Goal: Book appointment/travel/reservation

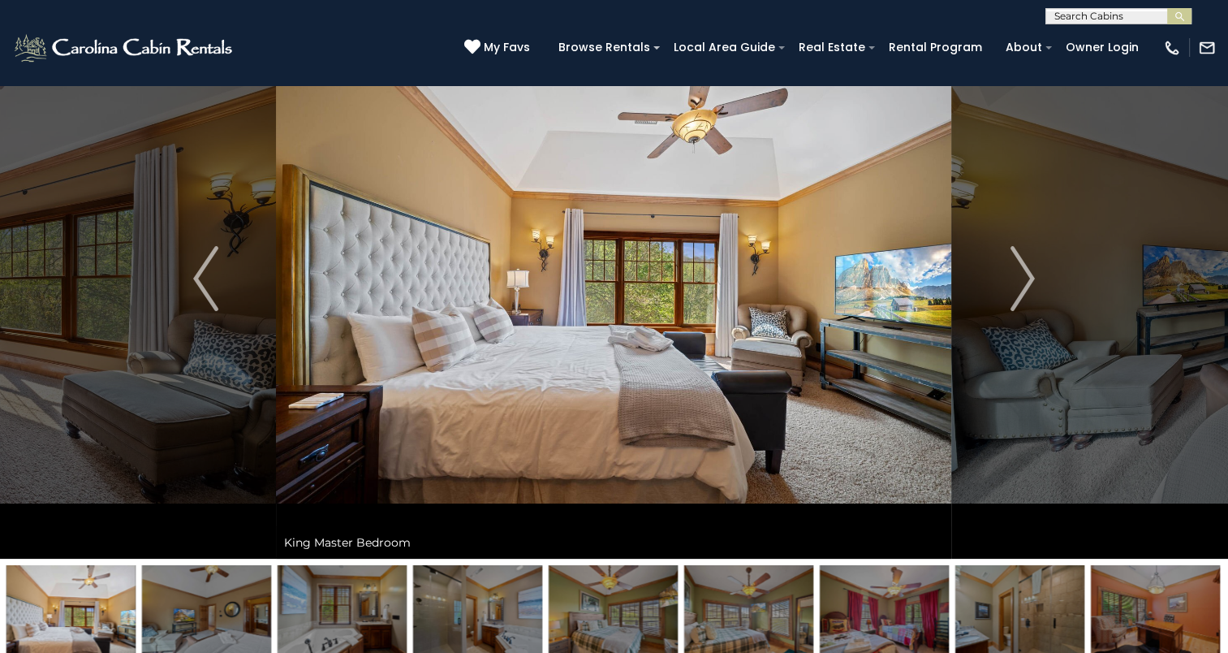
scroll to position [84, 0]
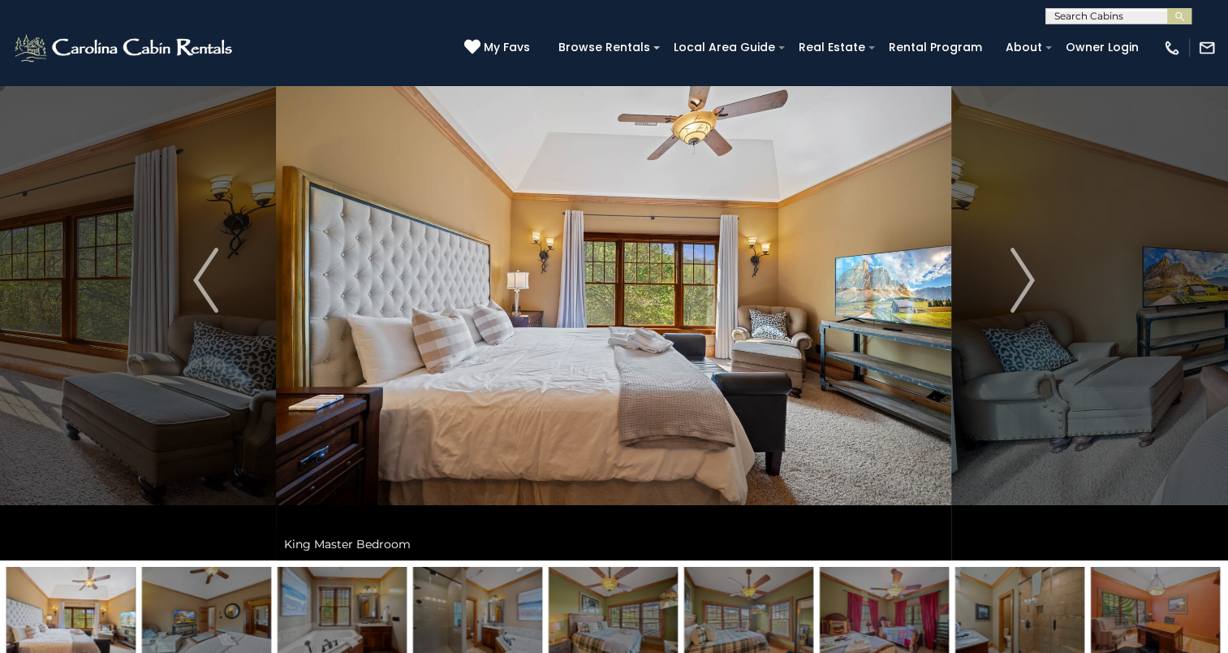
click at [1017, 286] on img "Next" at bounding box center [1022, 280] width 24 height 65
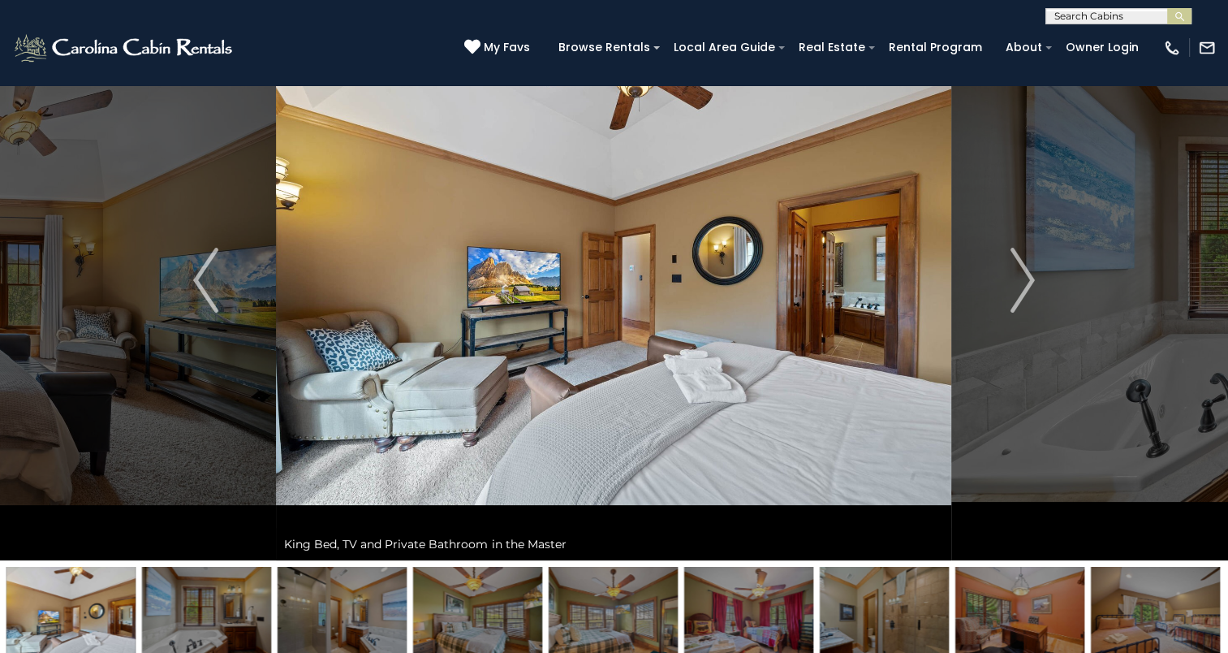
click at [1017, 286] on img "Next" at bounding box center [1022, 280] width 24 height 65
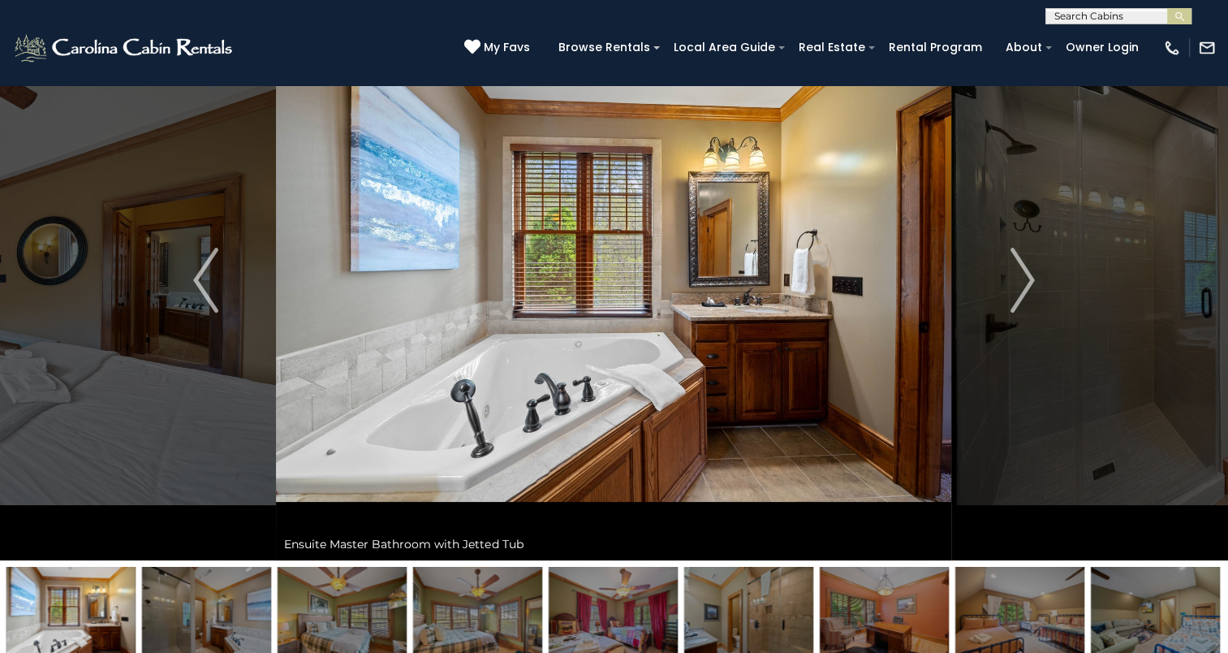
click at [1017, 286] on img "Next" at bounding box center [1022, 280] width 24 height 65
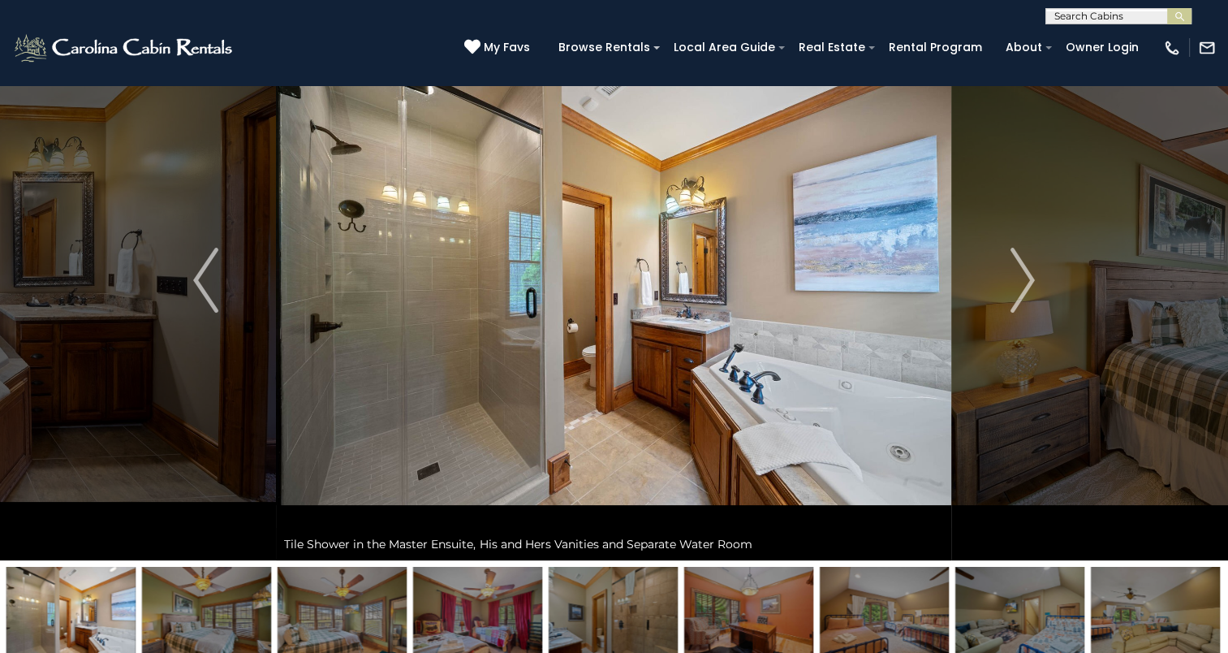
click at [1017, 286] on img "Next" at bounding box center [1022, 280] width 24 height 65
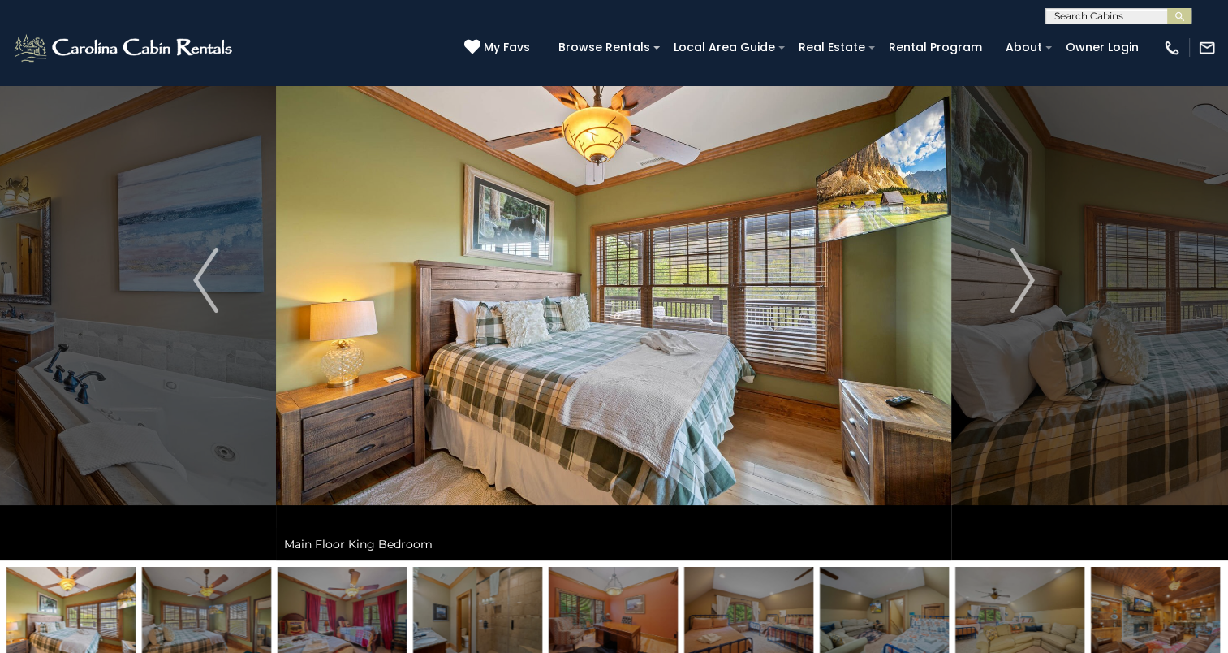
click at [1017, 286] on img "Next" at bounding box center [1022, 280] width 24 height 65
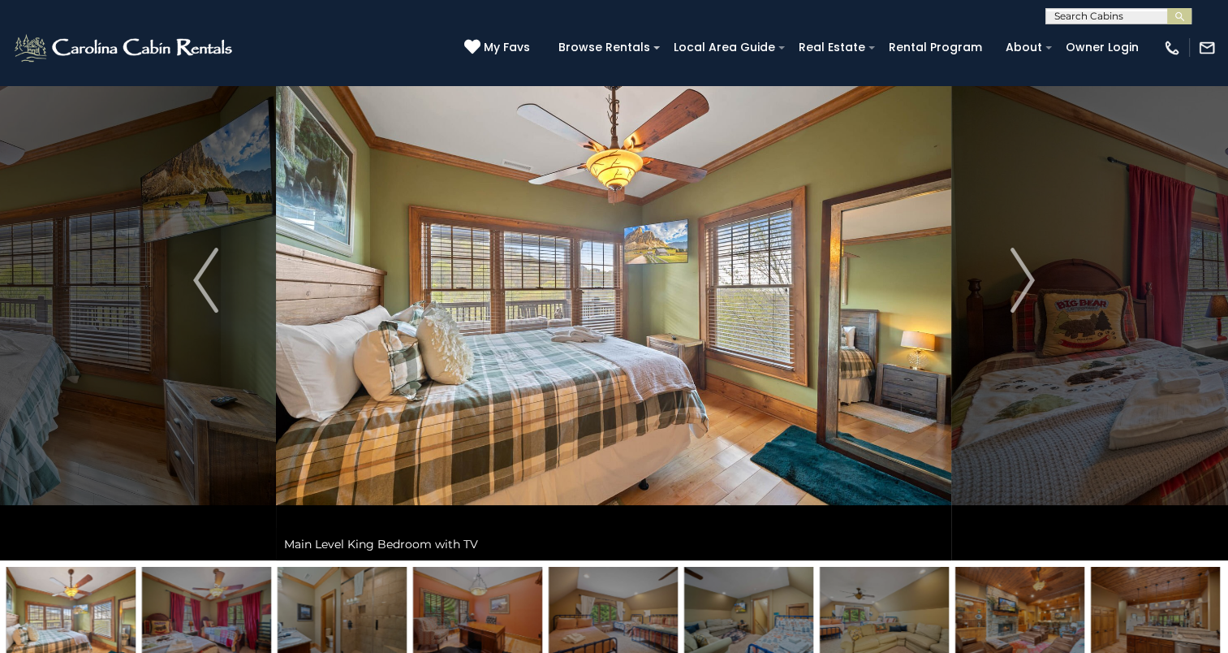
click at [1017, 286] on img "Next" at bounding box center [1022, 280] width 24 height 65
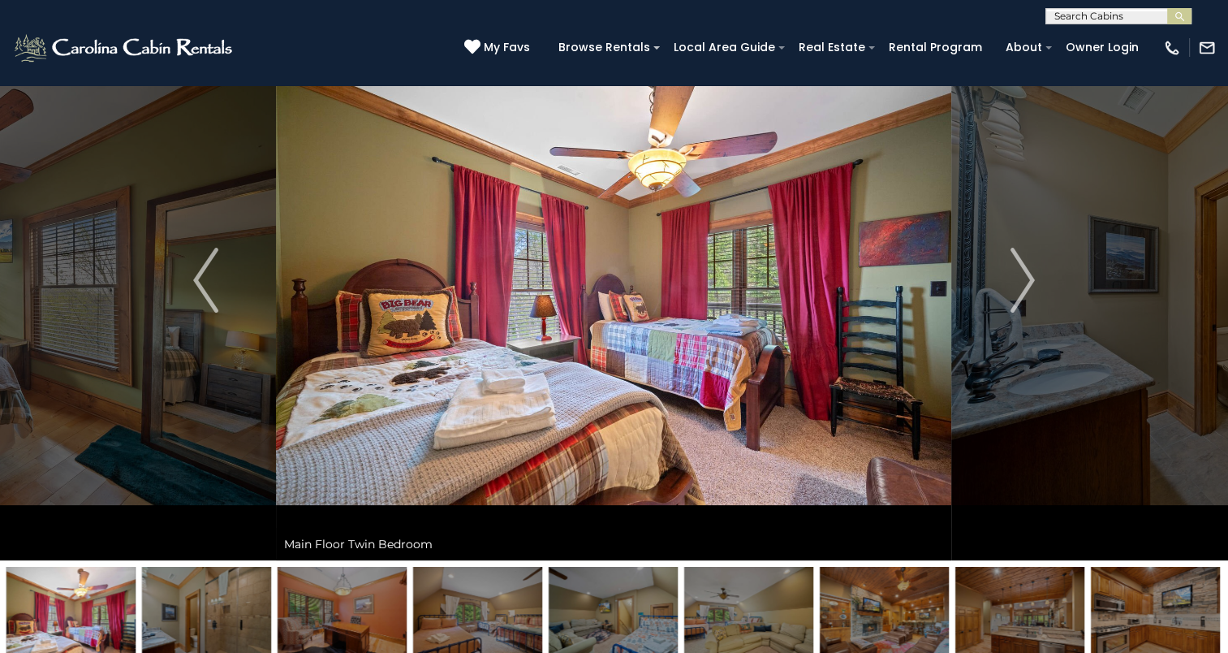
click at [1017, 286] on img "Next" at bounding box center [1022, 280] width 24 height 65
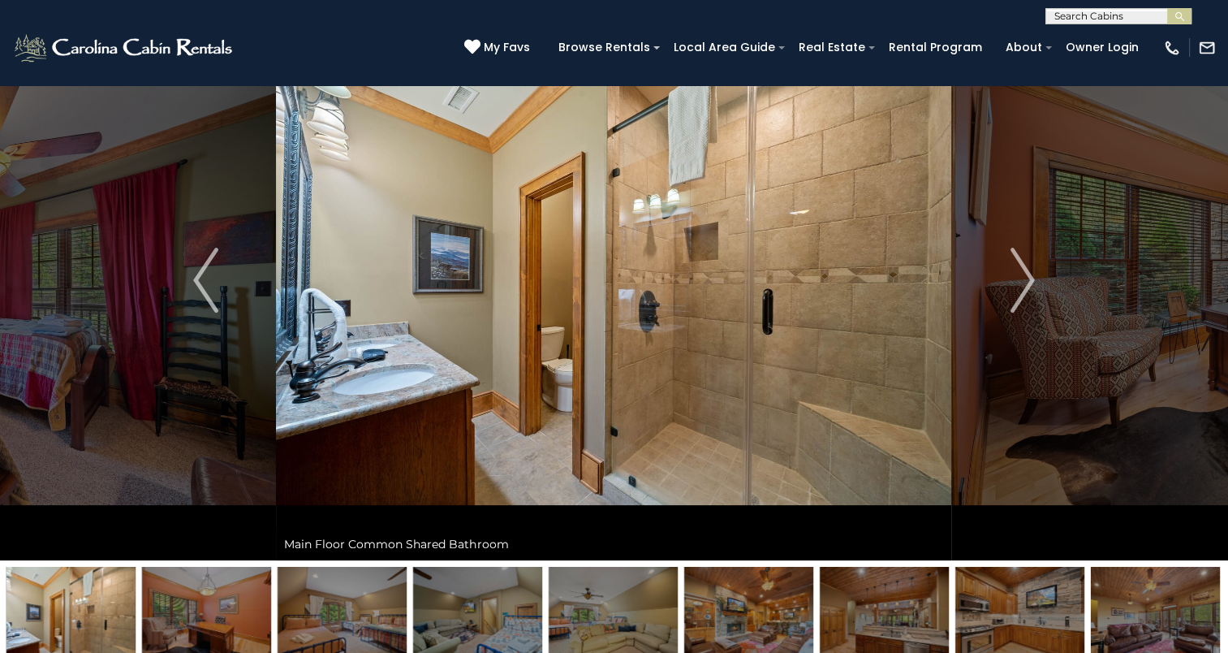
click at [1017, 286] on img "Next" at bounding box center [1022, 280] width 24 height 65
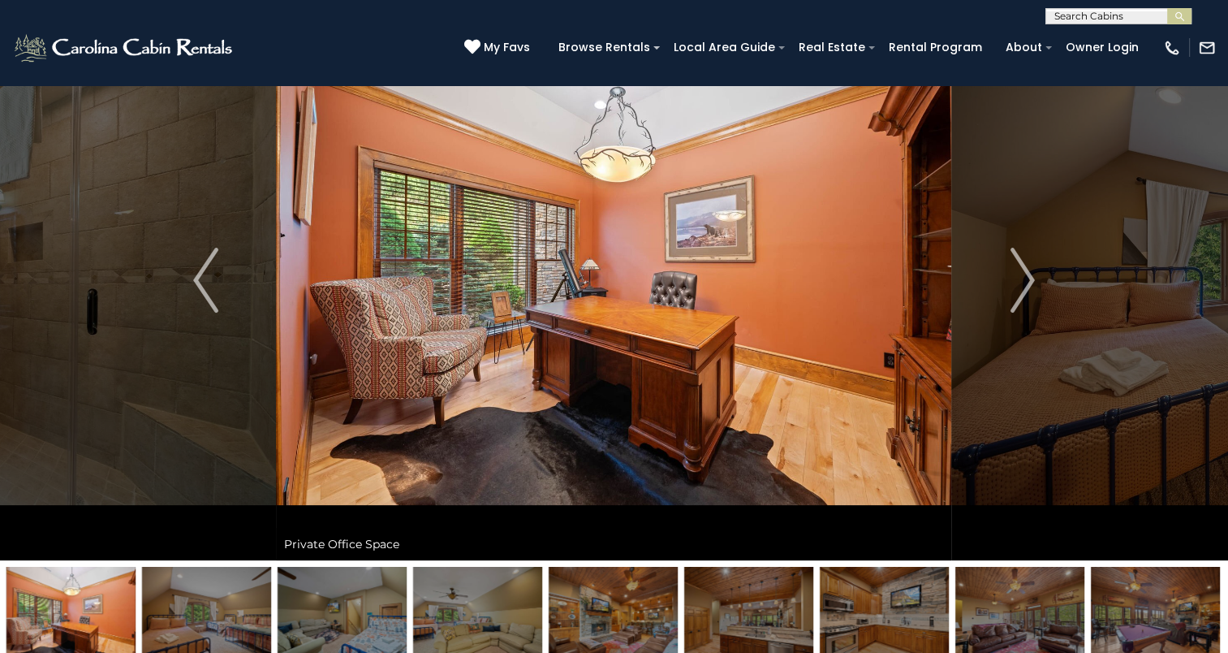
click at [1017, 286] on img "Next" at bounding box center [1022, 280] width 24 height 65
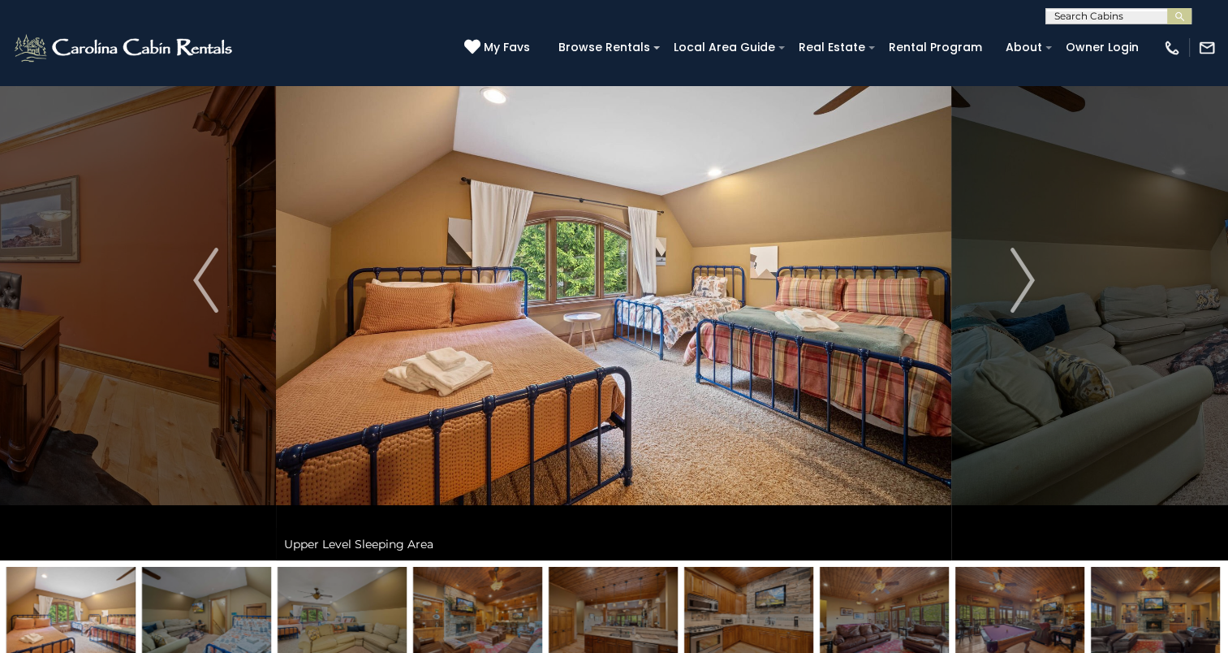
click at [1017, 286] on img "Next" at bounding box center [1022, 280] width 24 height 65
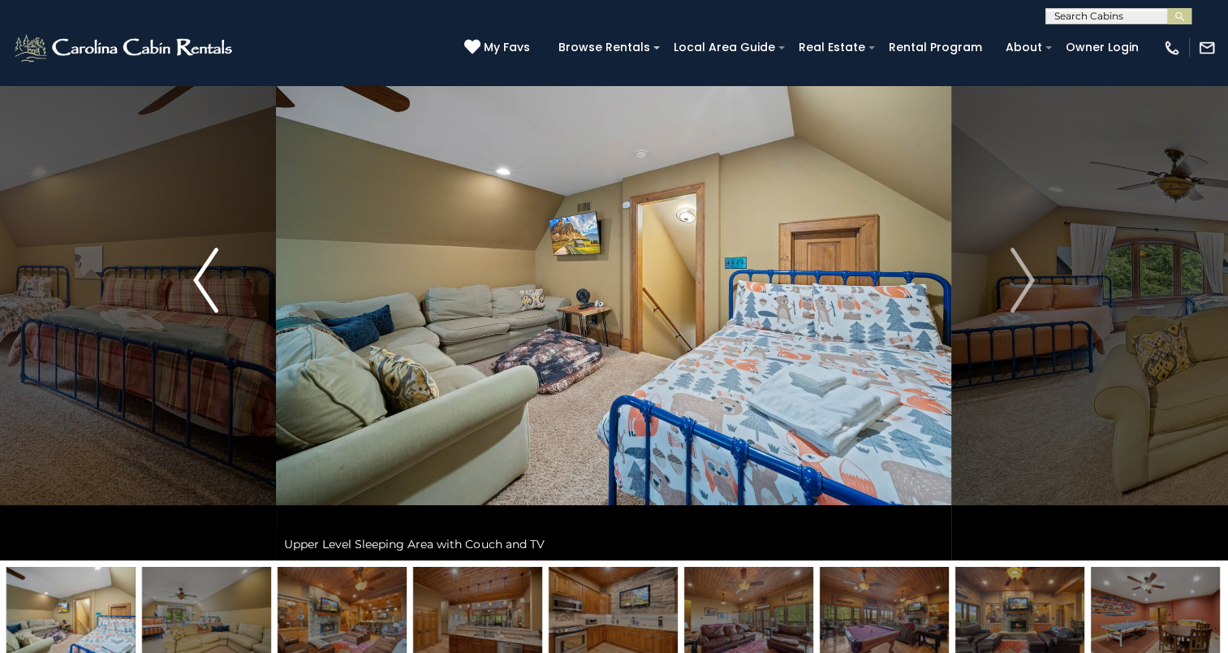
click at [208, 294] on img "Previous" at bounding box center [205, 280] width 24 height 65
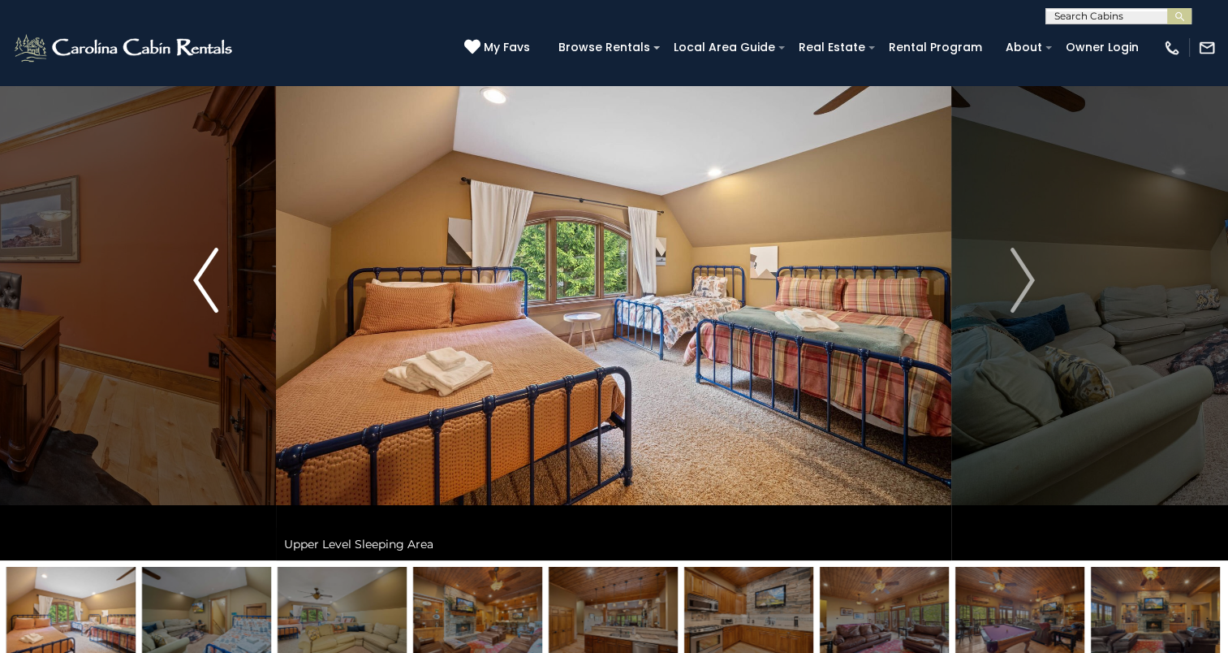
click at [208, 294] on img "Previous" at bounding box center [205, 280] width 24 height 65
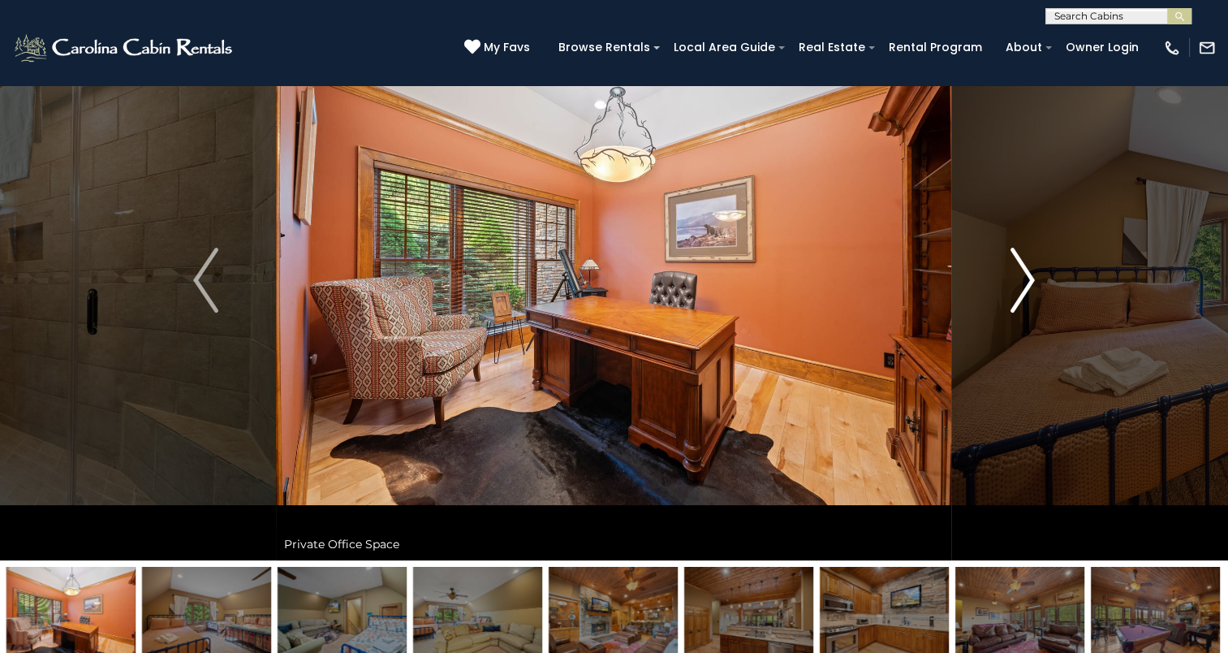
click at [1026, 305] on img "Next" at bounding box center [1022, 280] width 24 height 65
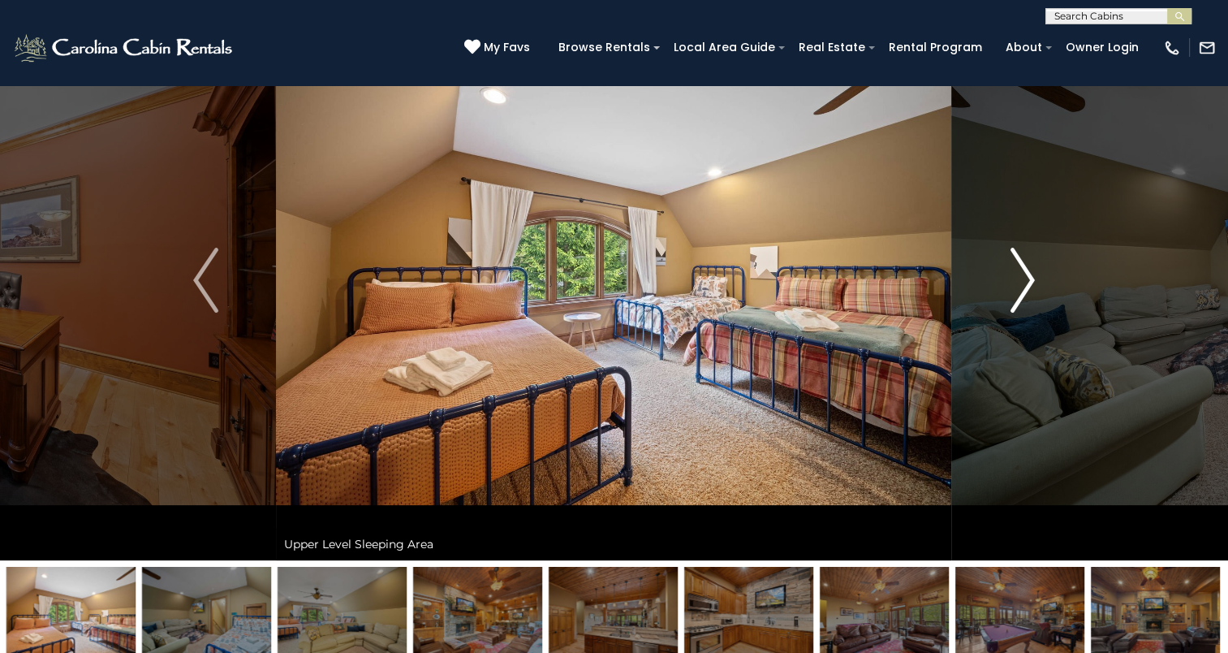
click at [1026, 305] on img "Next" at bounding box center [1022, 280] width 24 height 65
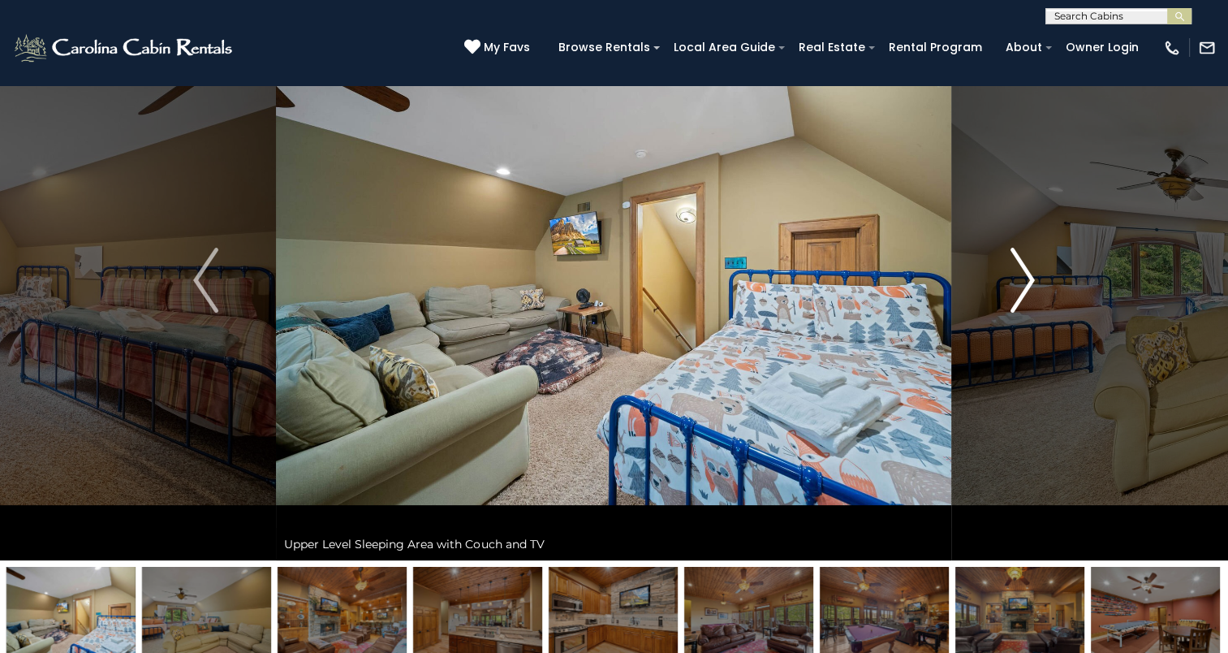
click at [1026, 305] on img "Next" at bounding box center [1022, 280] width 24 height 65
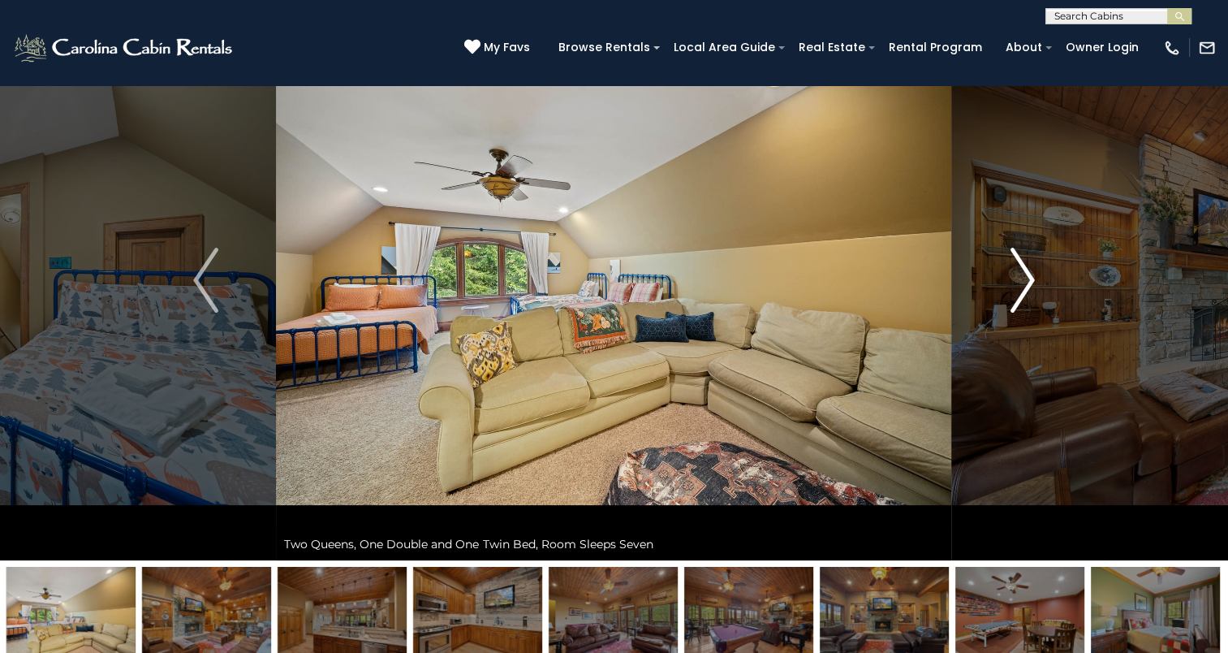
click at [1026, 305] on img "Next" at bounding box center [1022, 280] width 24 height 65
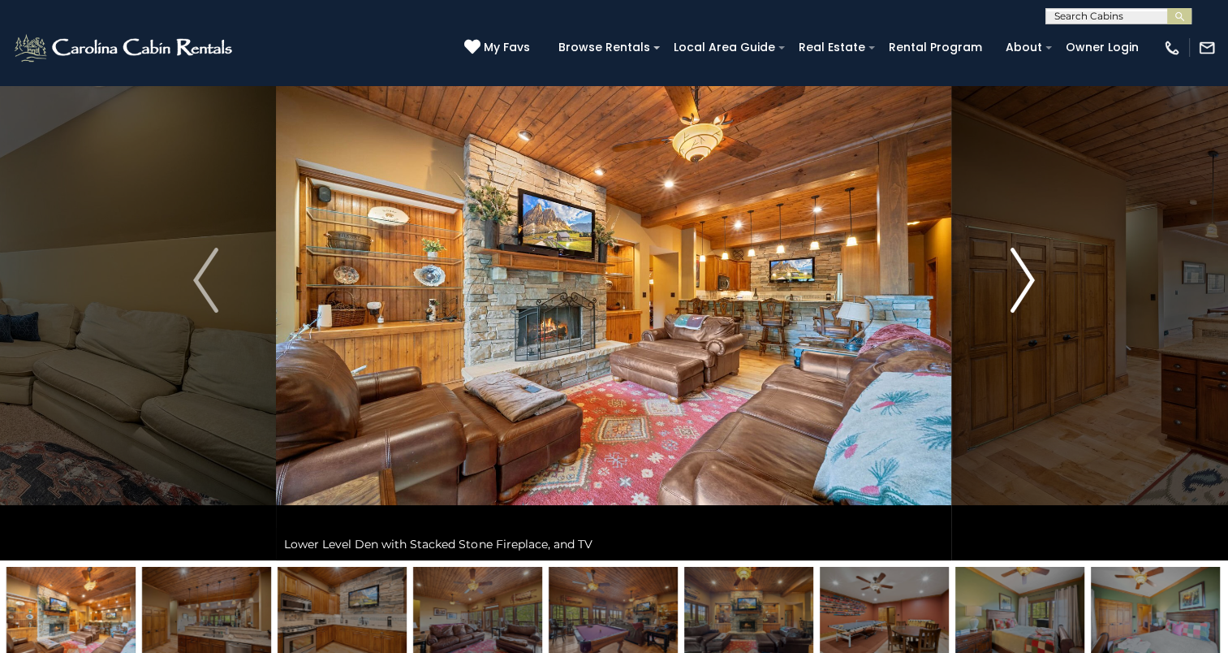
click at [1026, 305] on img "Next" at bounding box center [1022, 280] width 24 height 65
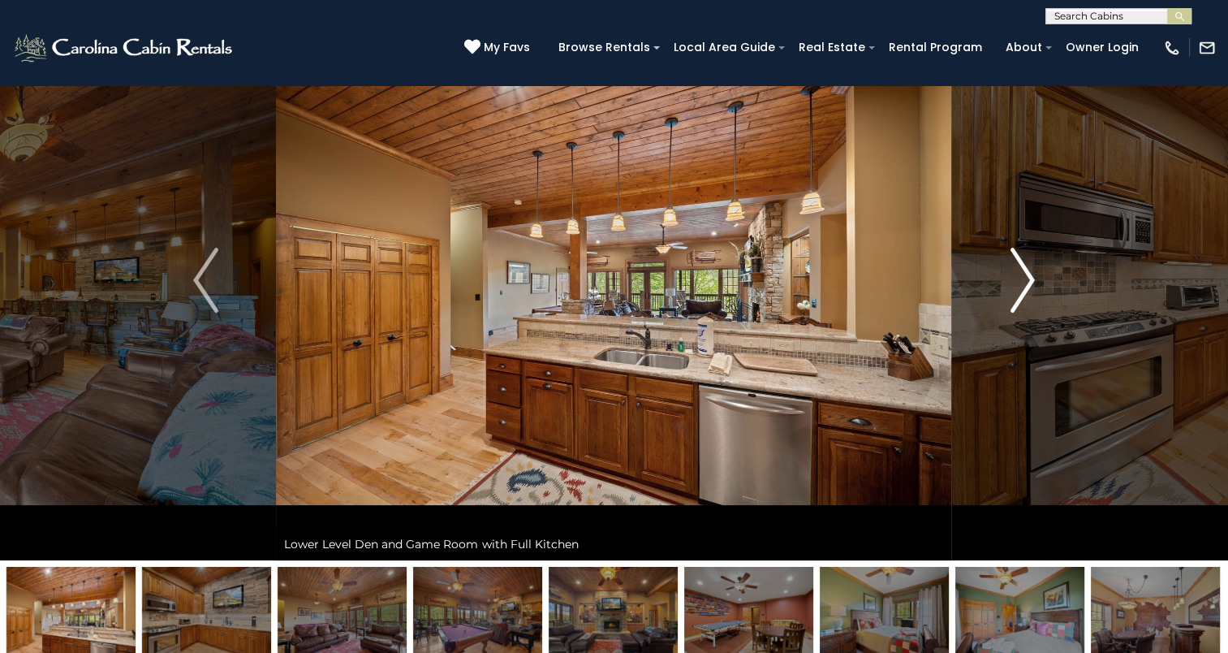
click at [1026, 305] on img "Next" at bounding box center [1022, 280] width 24 height 65
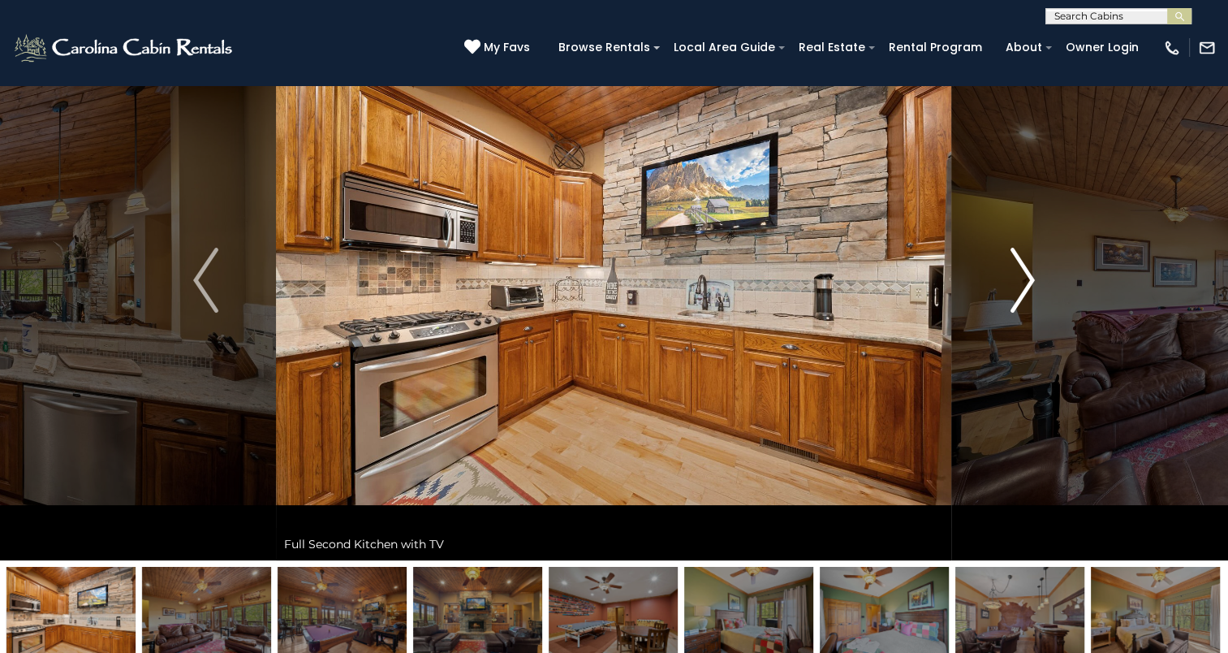
click at [1026, 305] on img "Next" at bounding box center [1022, 280] width 24 height 65
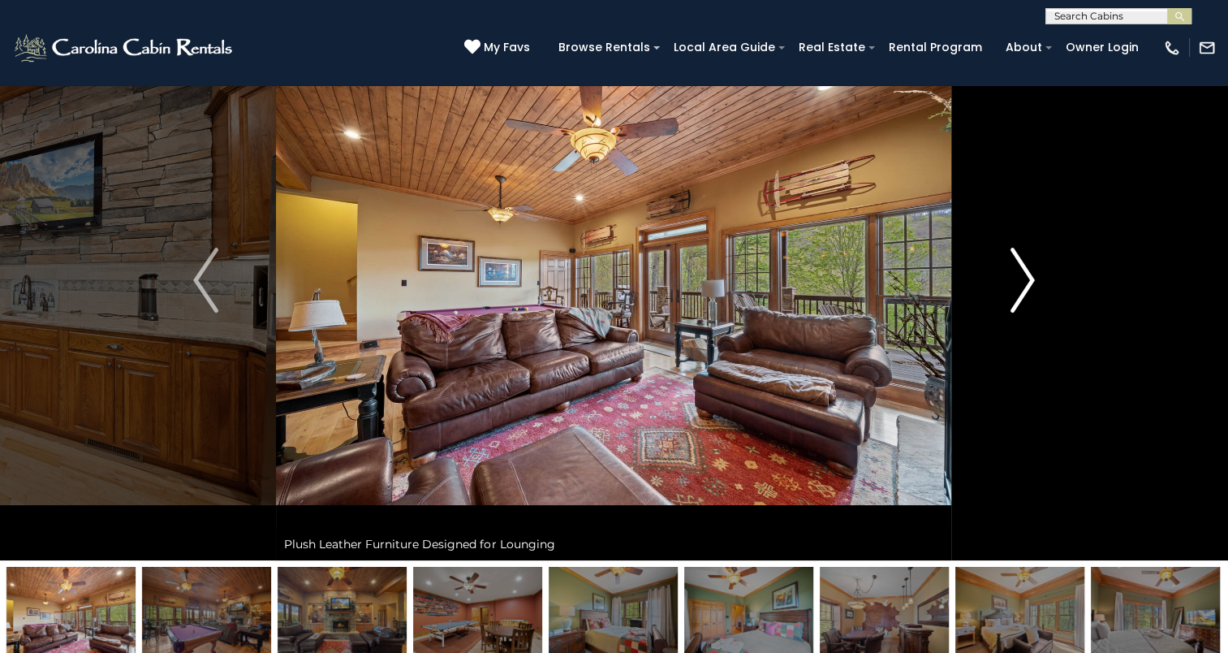
click at [1026, 305] on img "Next" at bounding box center [1022, 280] width 24 height 65
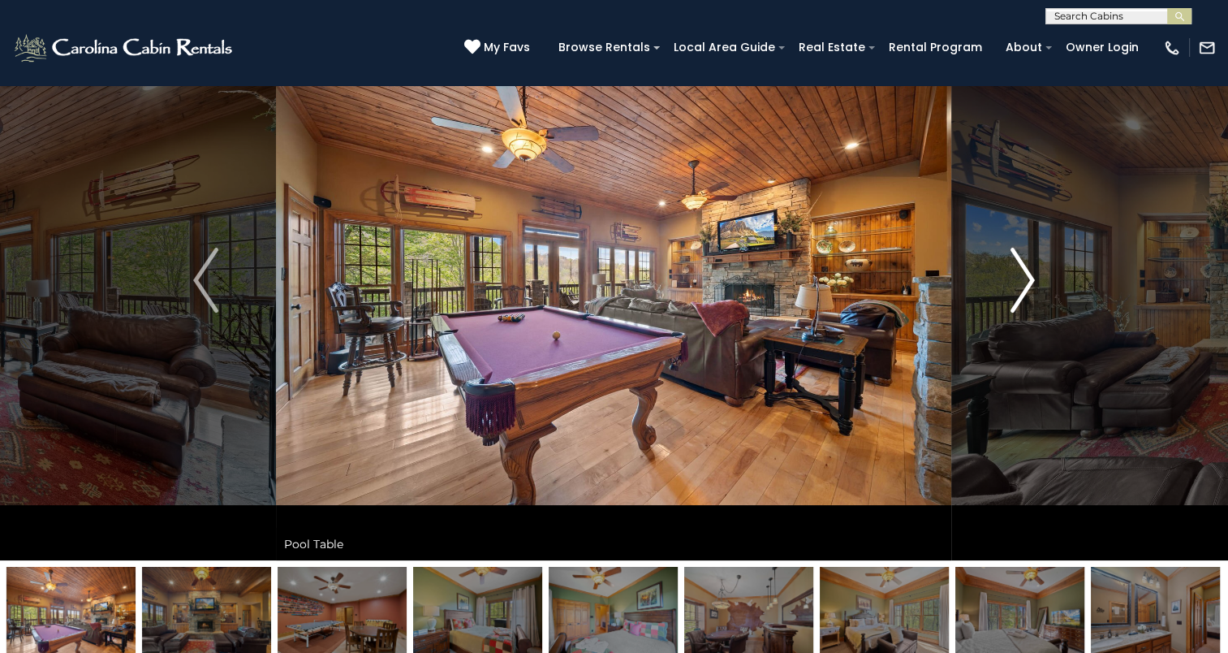
click at [1026, 305] on img "Next" at bounding box center [1022, 280] width 24 height 65
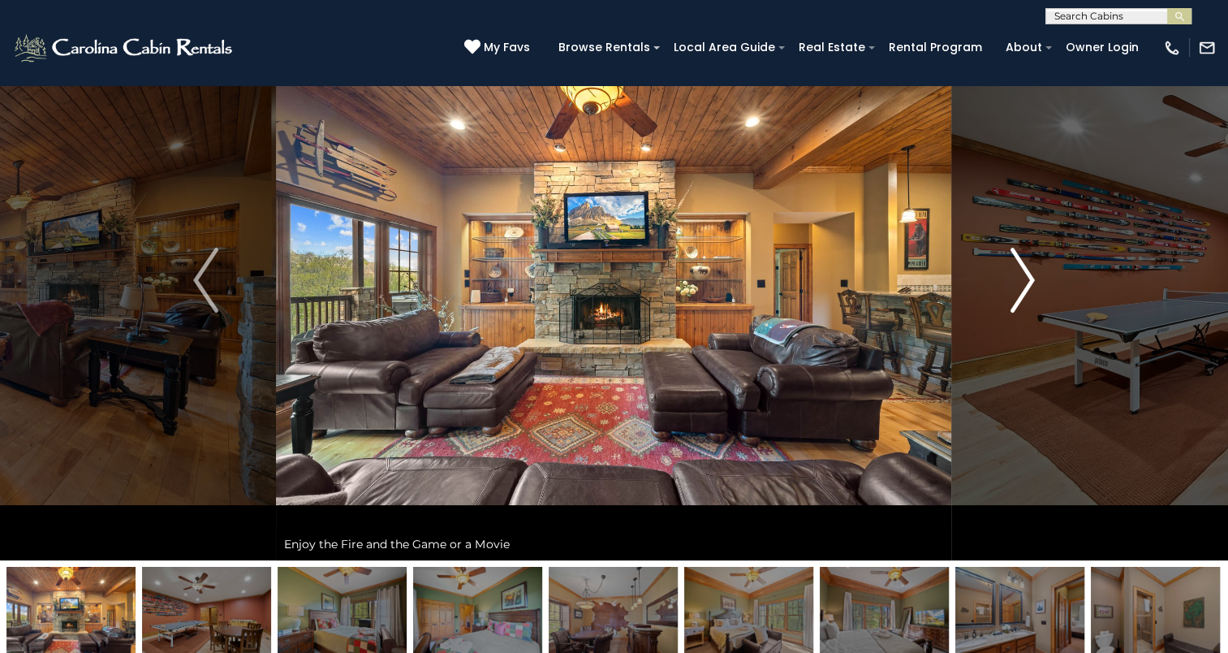
click at [1026, 305] on img "Next" at bounding box center [1022, 280] width 24 height 65
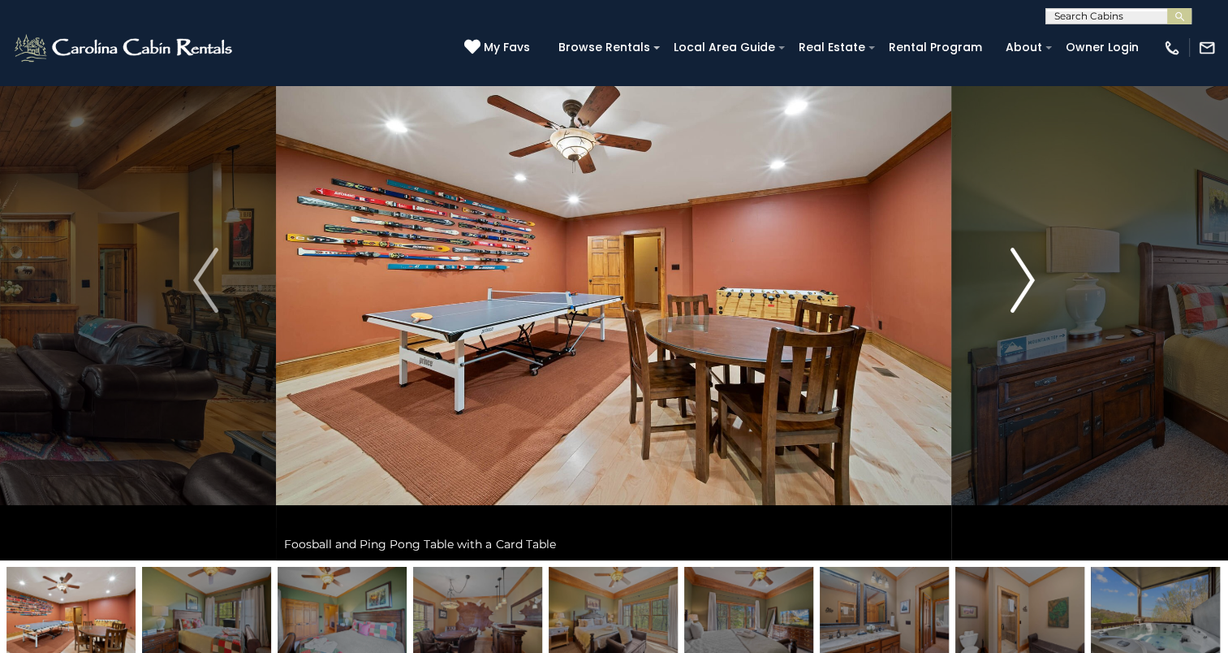
click at [1026, 305] on img "Next" at bounding box center [1022, 280] width 24 height 65
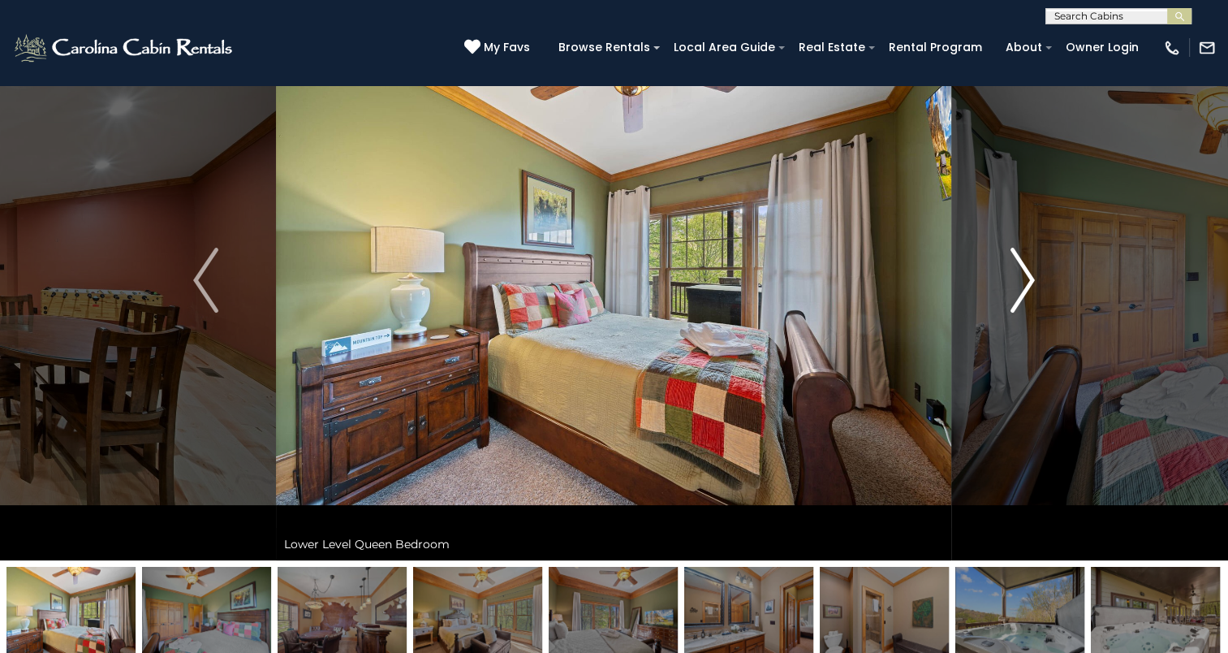
click at [1026, 305] on img "Next" at bounding box center [1022, 280] width 24 height 65
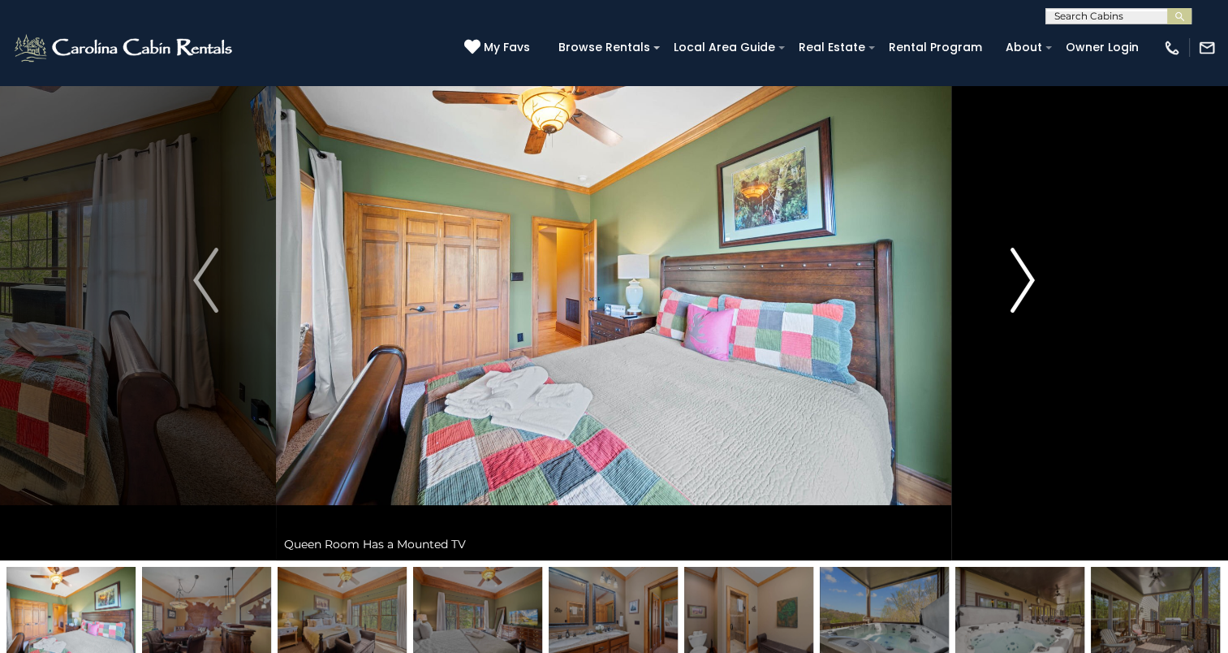
click at [1026, 305] on img "Next" at bounding box center [1022, 280] width 24 height 65
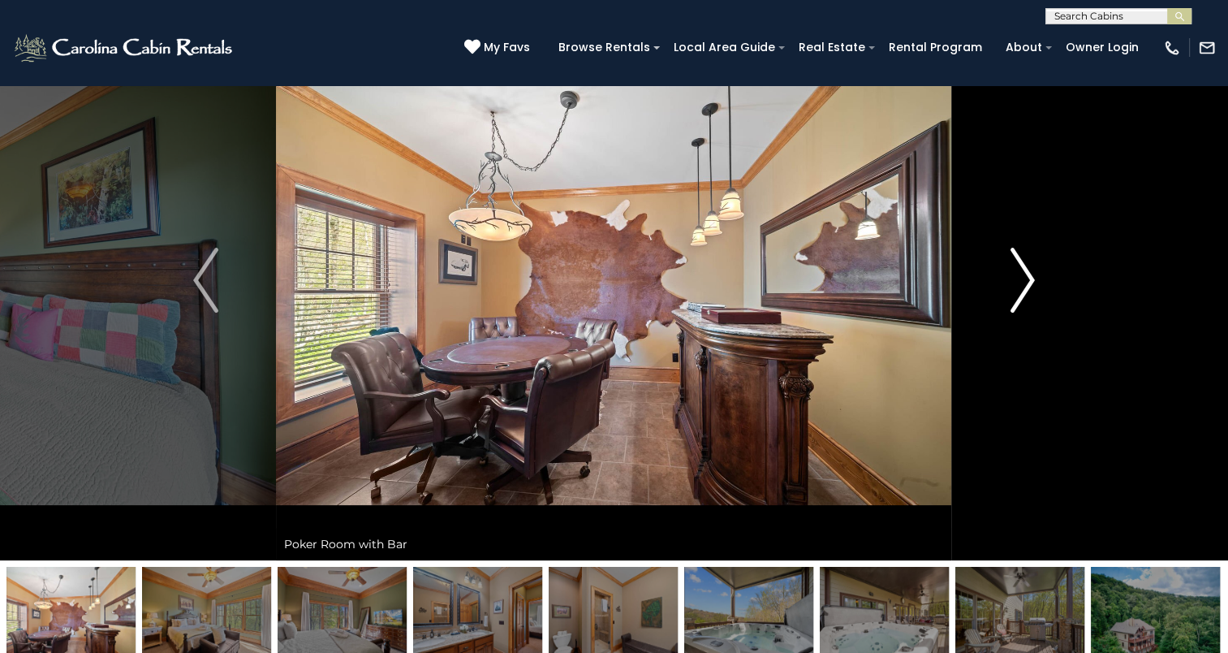
click at [1026, 305] on img "Next" at bounding box center [1022, 280] width 24 height 65
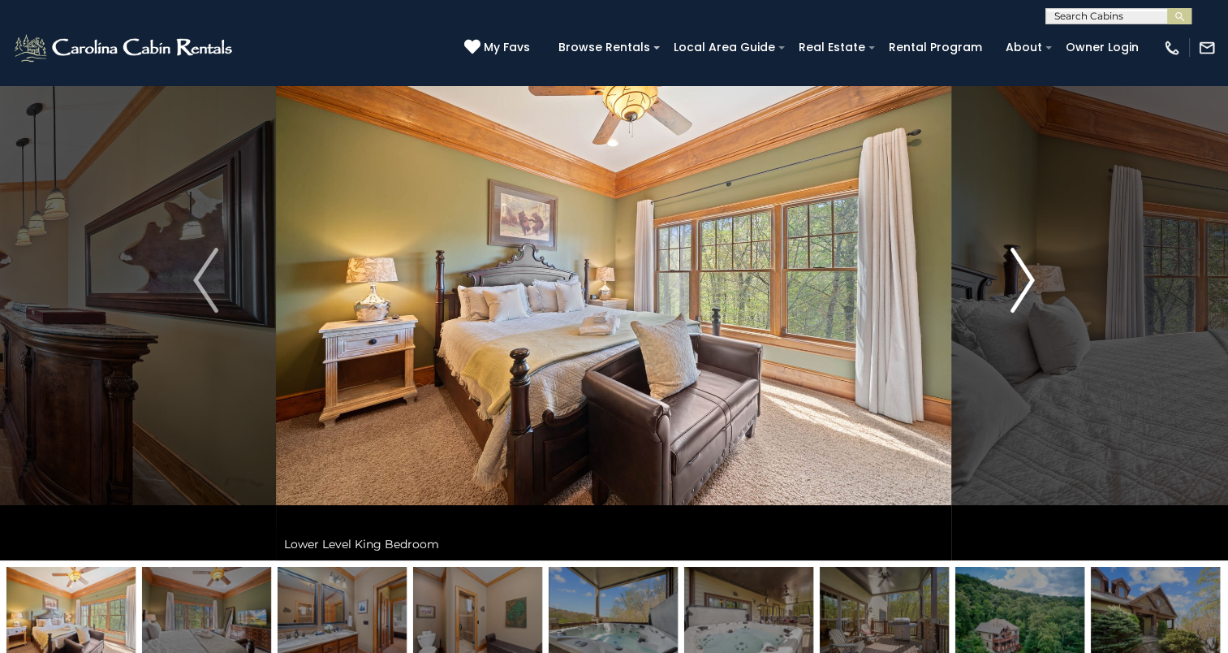
click at [1026, 305] on img "Next" at bounding box center [1022, 280] width 24 height 65
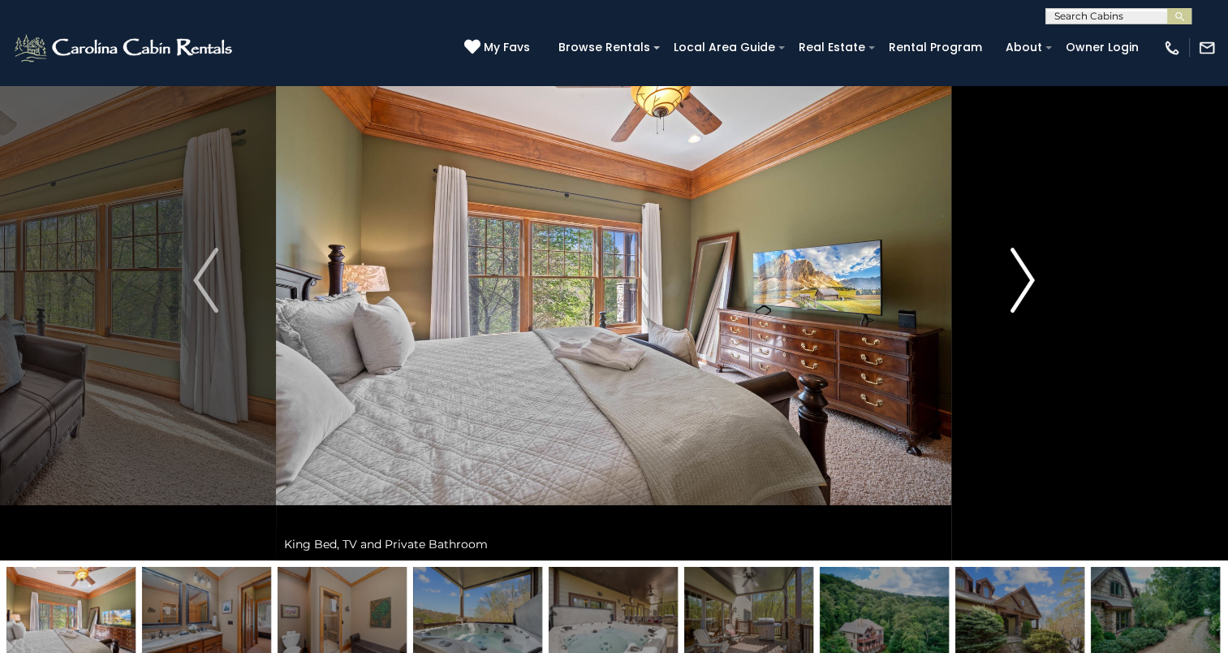
click at [1026, 305] on img "Next" at bounding box center [1022, 280] width 24 height 65
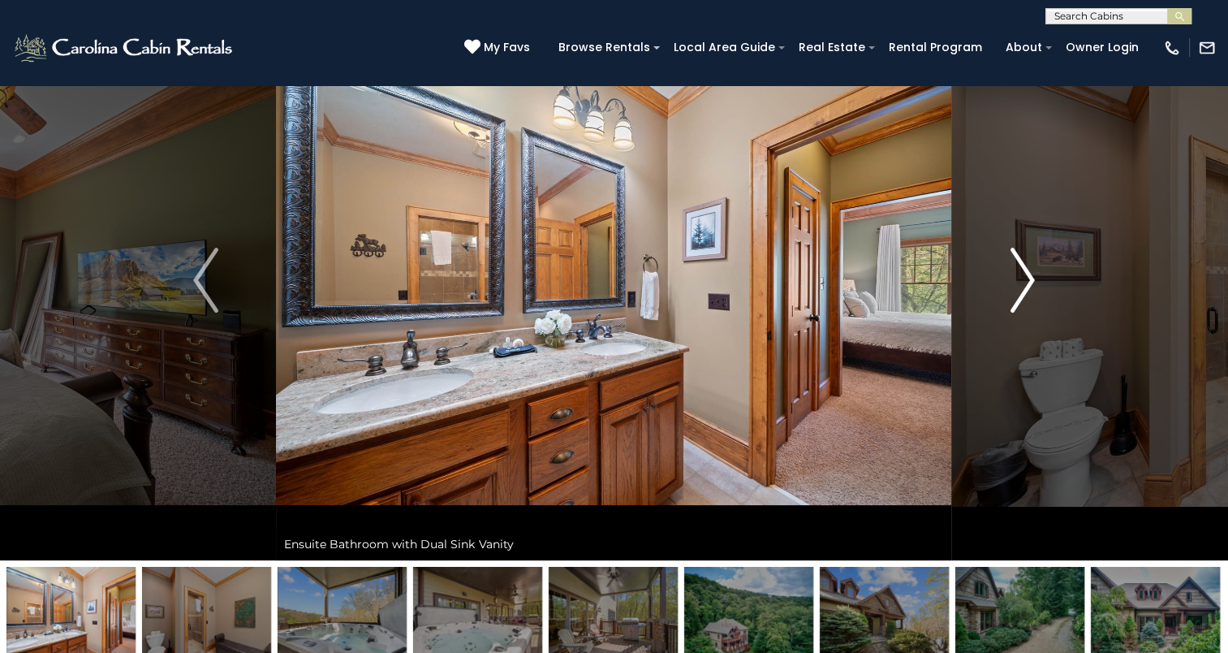
click at [1026, 305] on img "Next" at bounding box center [1022, 280] width 24 height 65
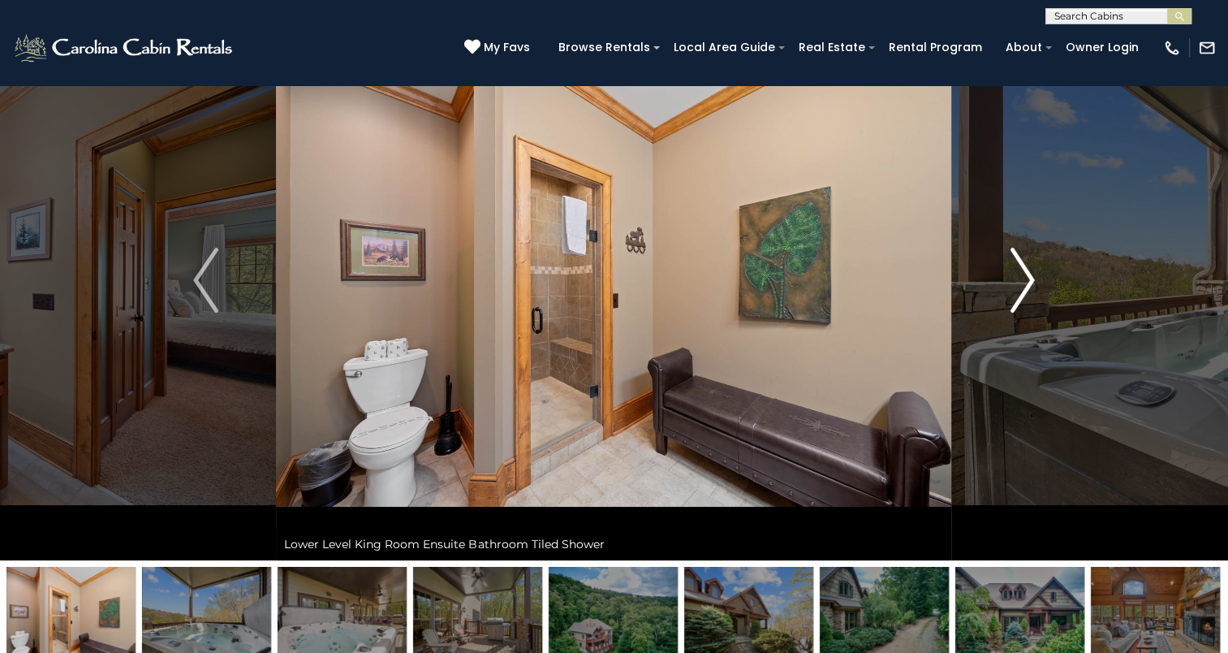
click at [1026, 305] on img "Next" at bounding box center [1022, 280] width 24 height 65
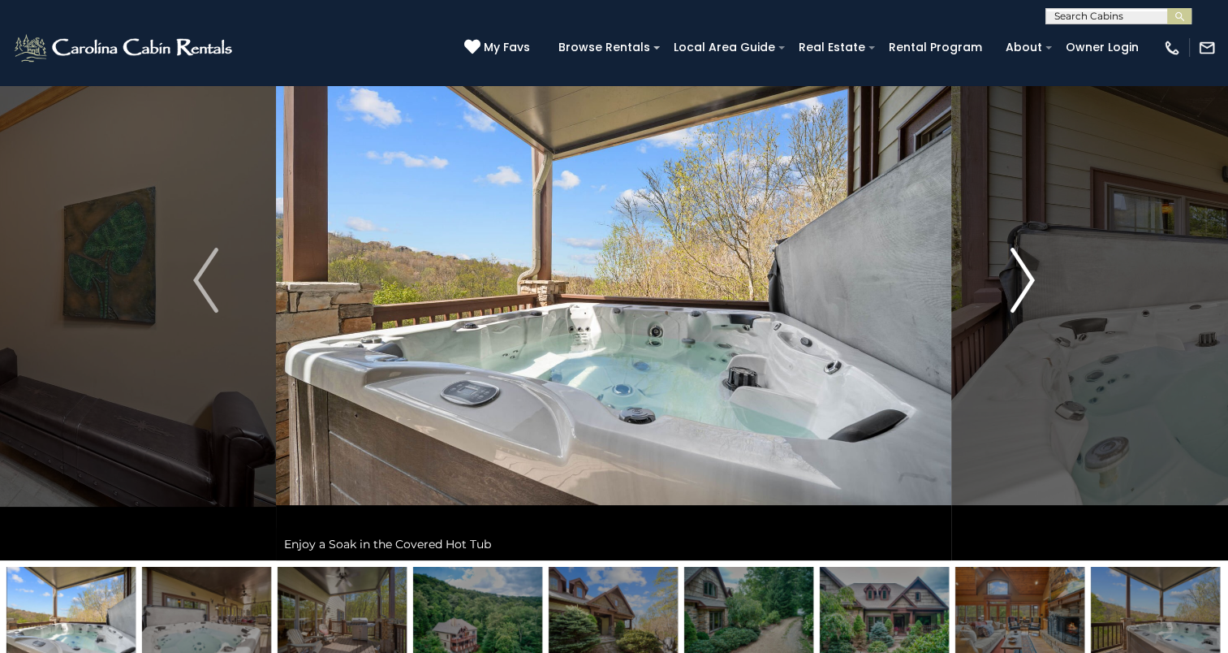
click at [1026, 305] on img "Next" at bounding box center [1022, 280] width 24 height 65
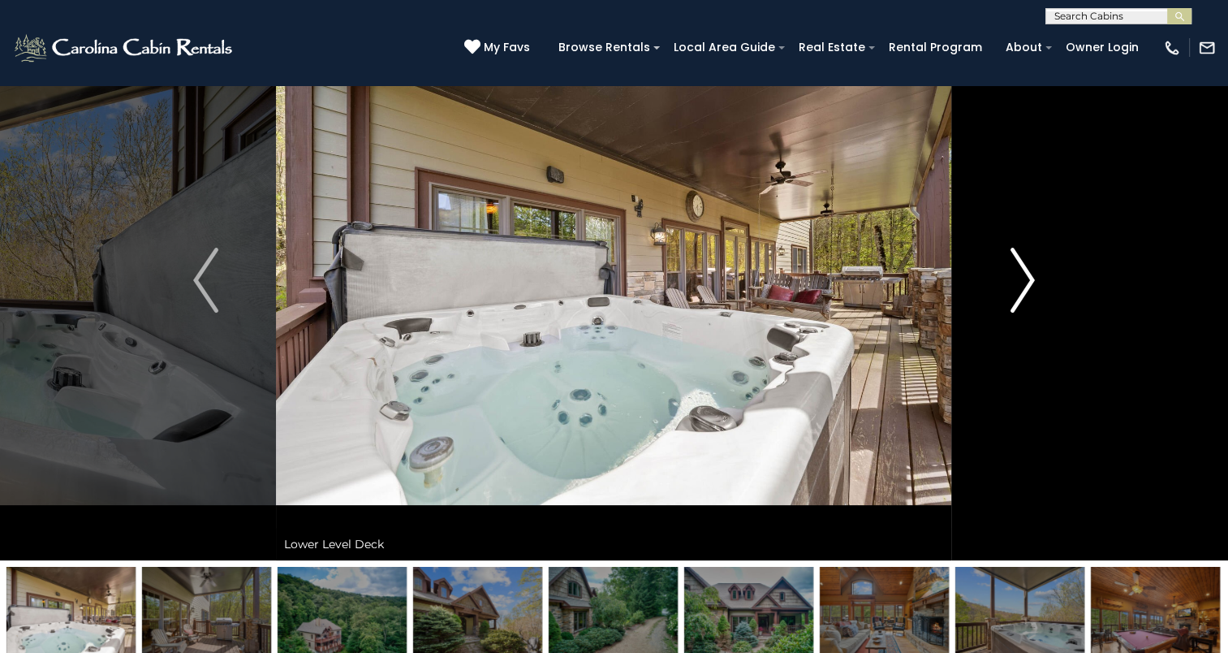
click at [1026, 305] on img "Next" at bounding box center [1022, 280] width 24 height 65
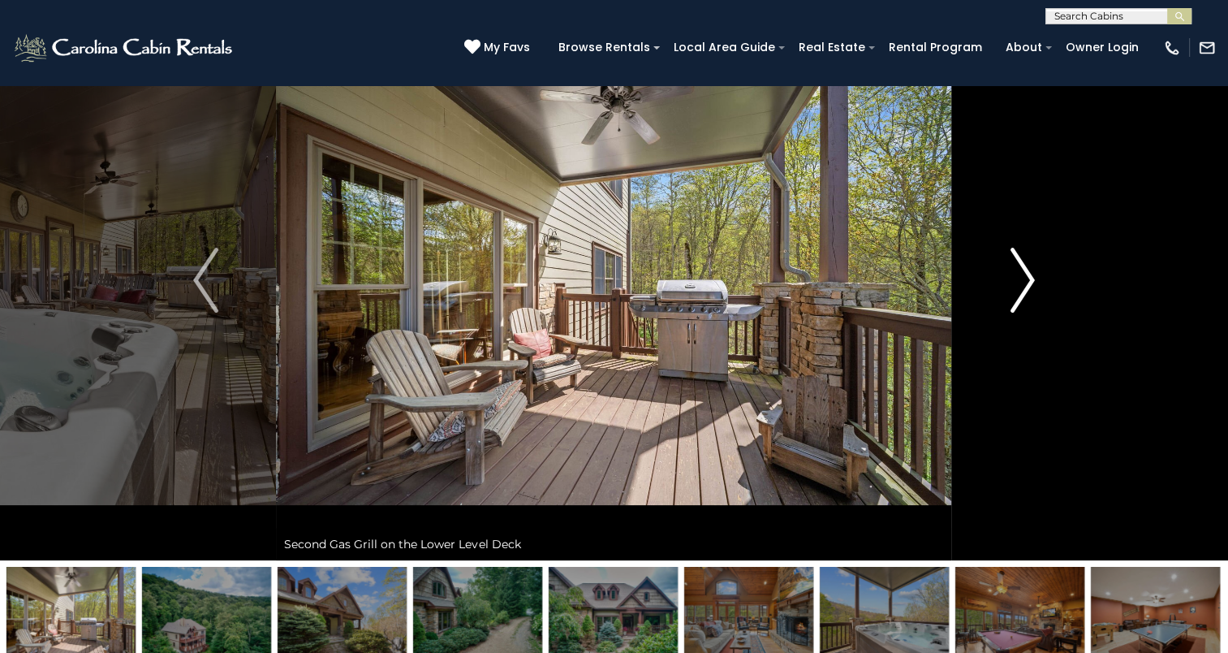
click at [1026, 305] on img "Next" at bounding box center [1022, 280] width 24 height 65
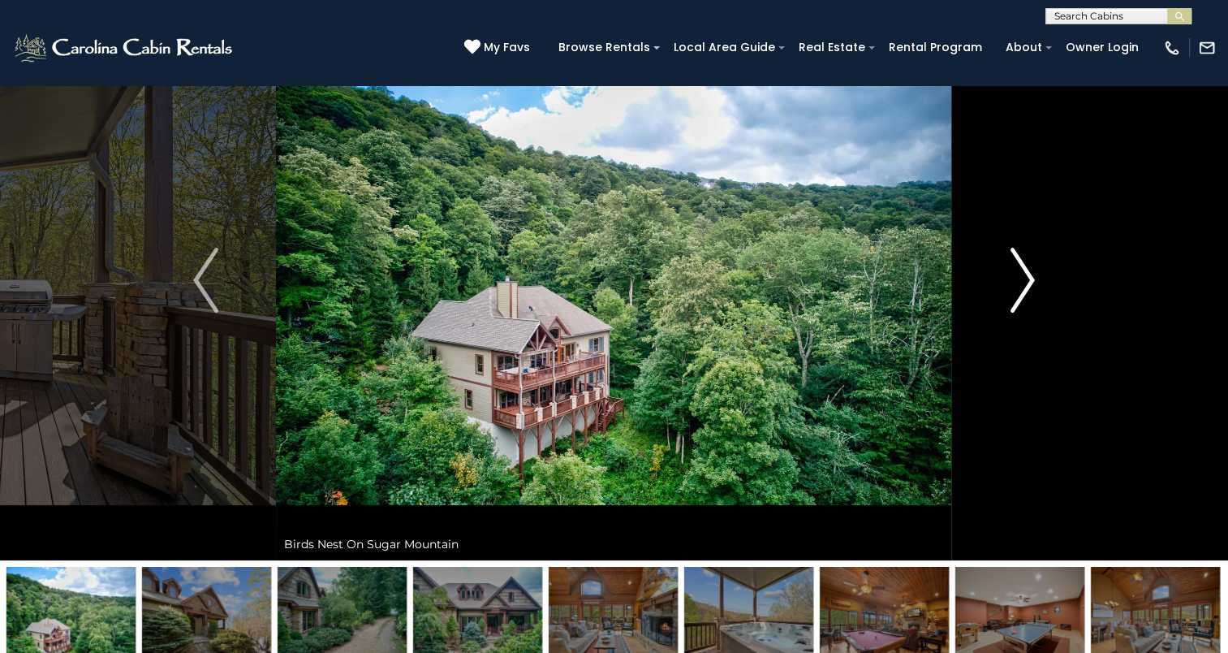
click at [1026, 305] on img "Next" at bounding box center [1022, 280] width 24 height 65
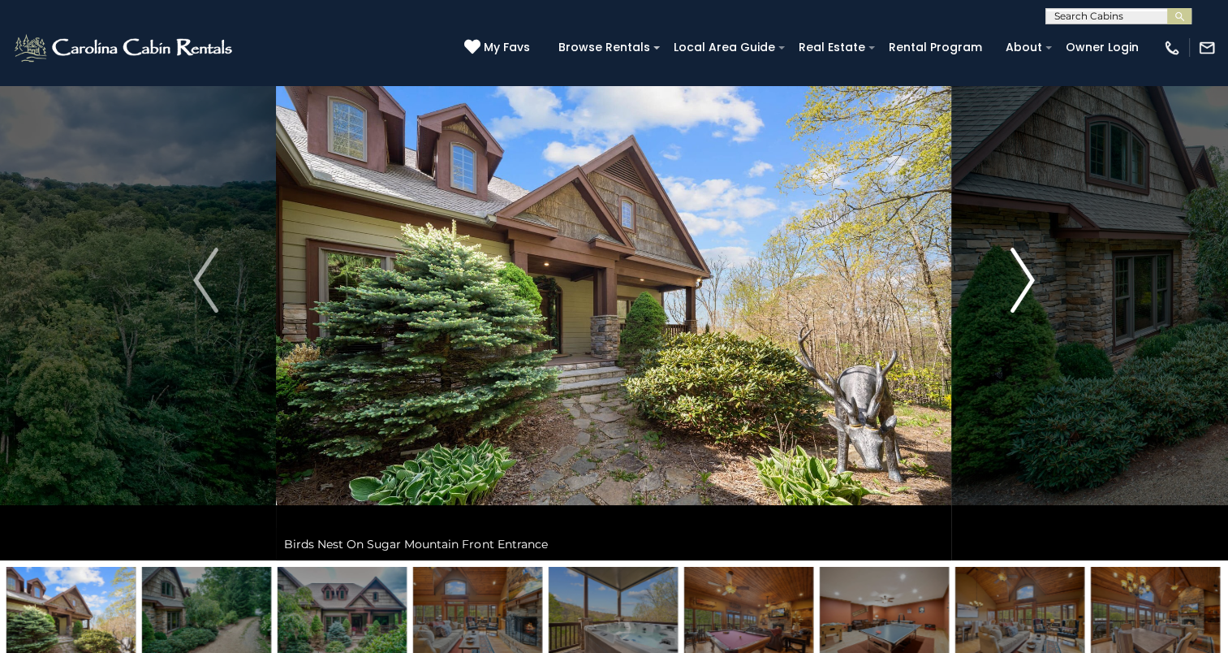
click at [1026, 305] on img "Next" at bounding box center [1022, 280] width 24 height 65
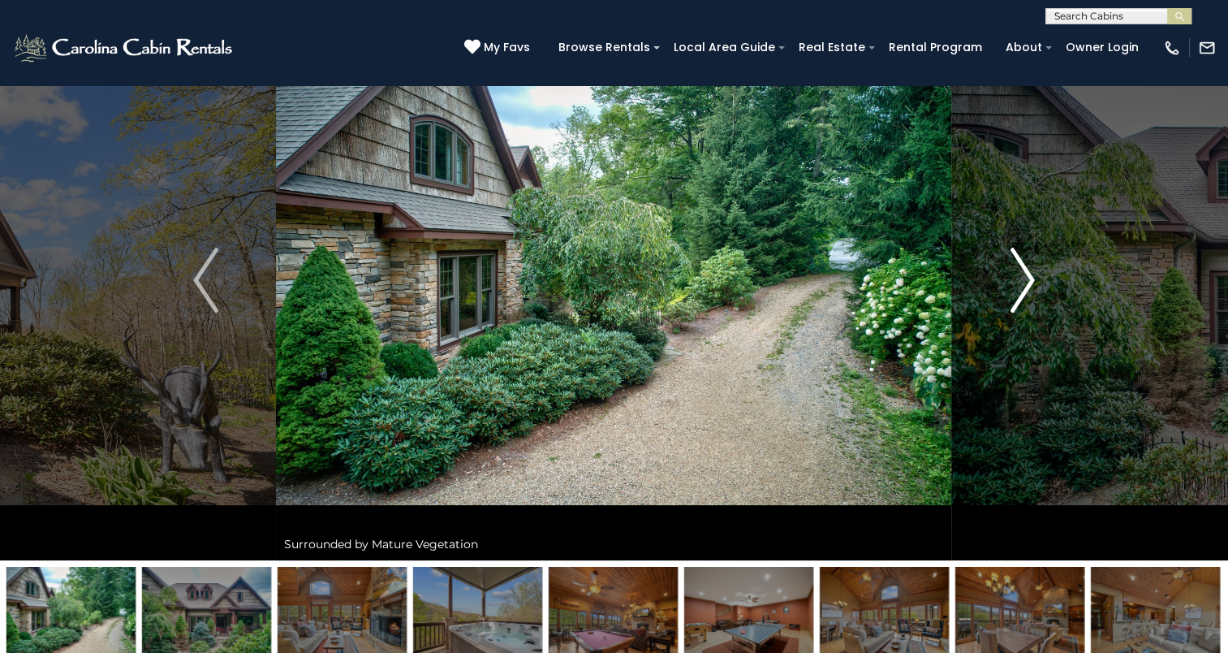
click at [1026, 305] on img "Next" at bounding box center [1022, 280] width 24 height 65
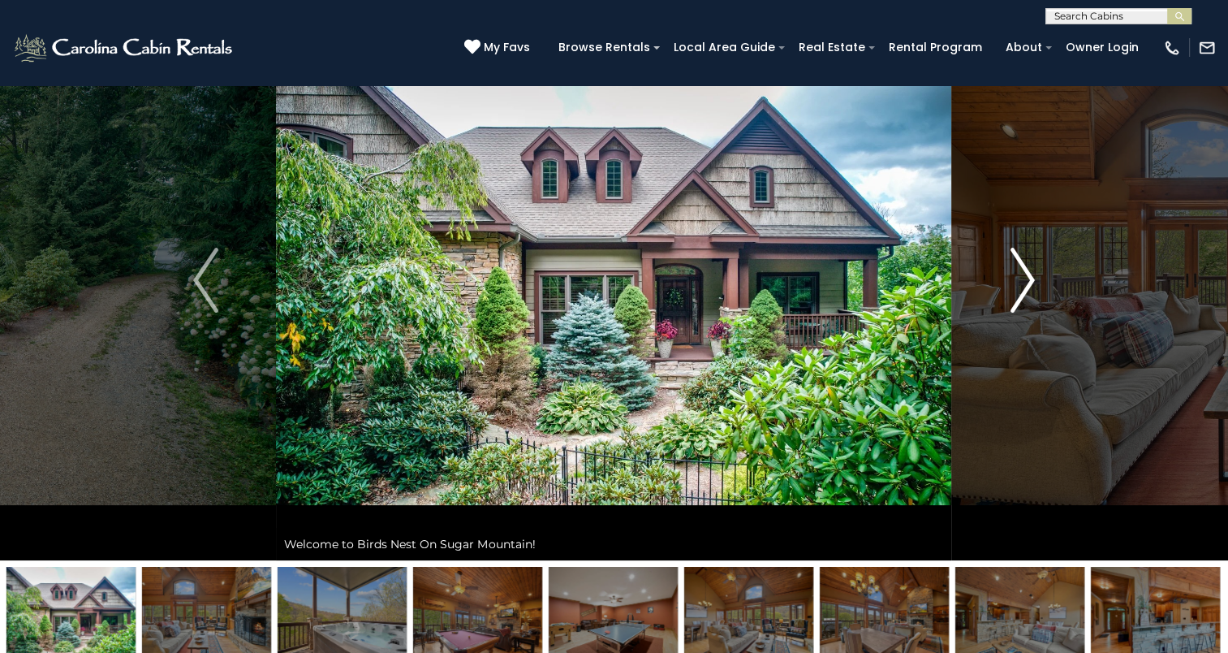
click at [1026, 305] on img "Next" at bounding box center [1022, 280] width 24 height 65
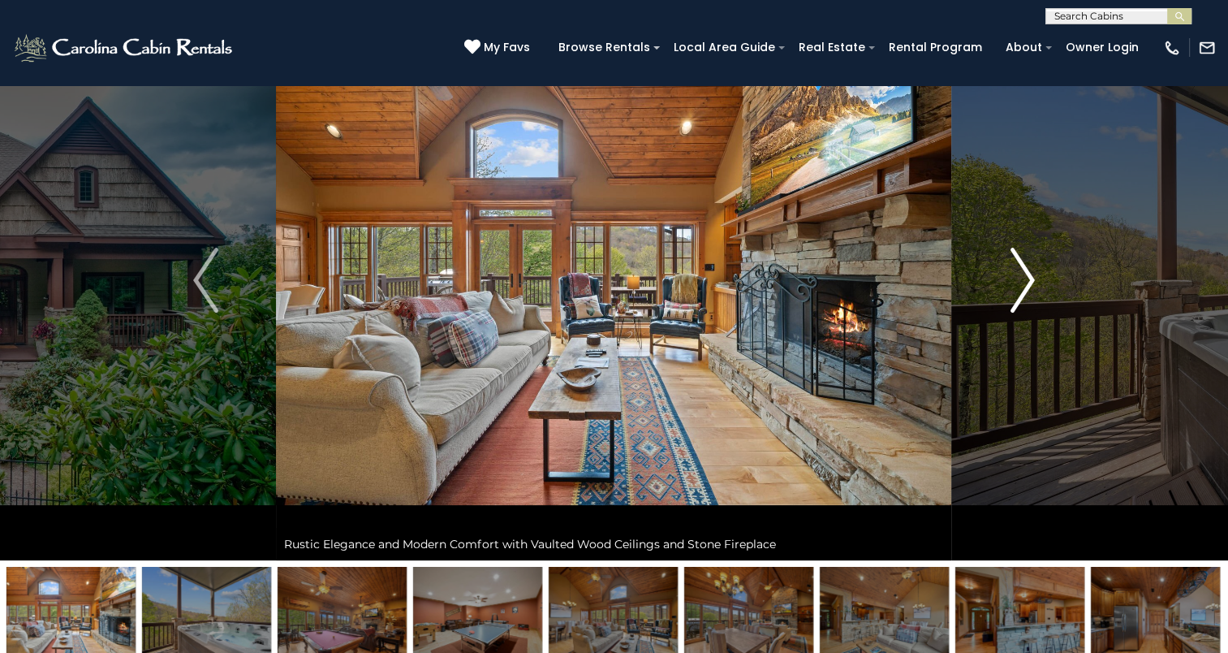
click at [1026, 305] on img "Next" at bounding box center [1022, 280] width 24 height 65
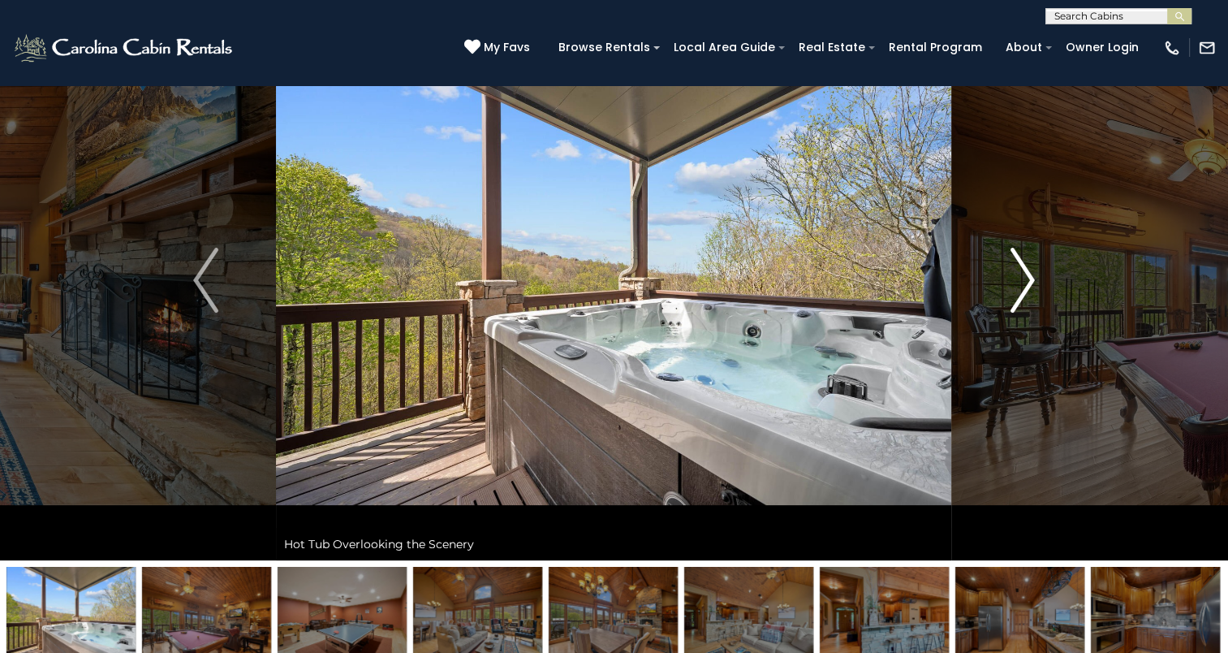
click at [1026, 305] on img "Next" at bounding box center [1022, 280] width 24 height 65
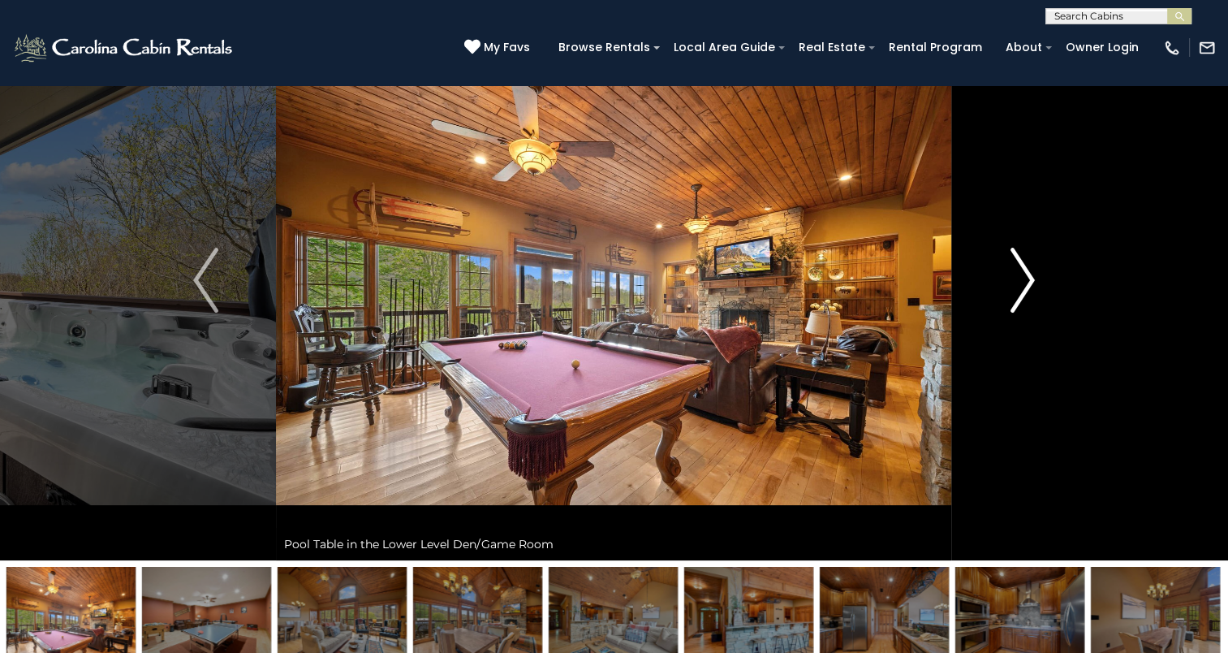
click at [1026, 305] on img "Next" at bounding box center [1022, 280] width 24 height 65
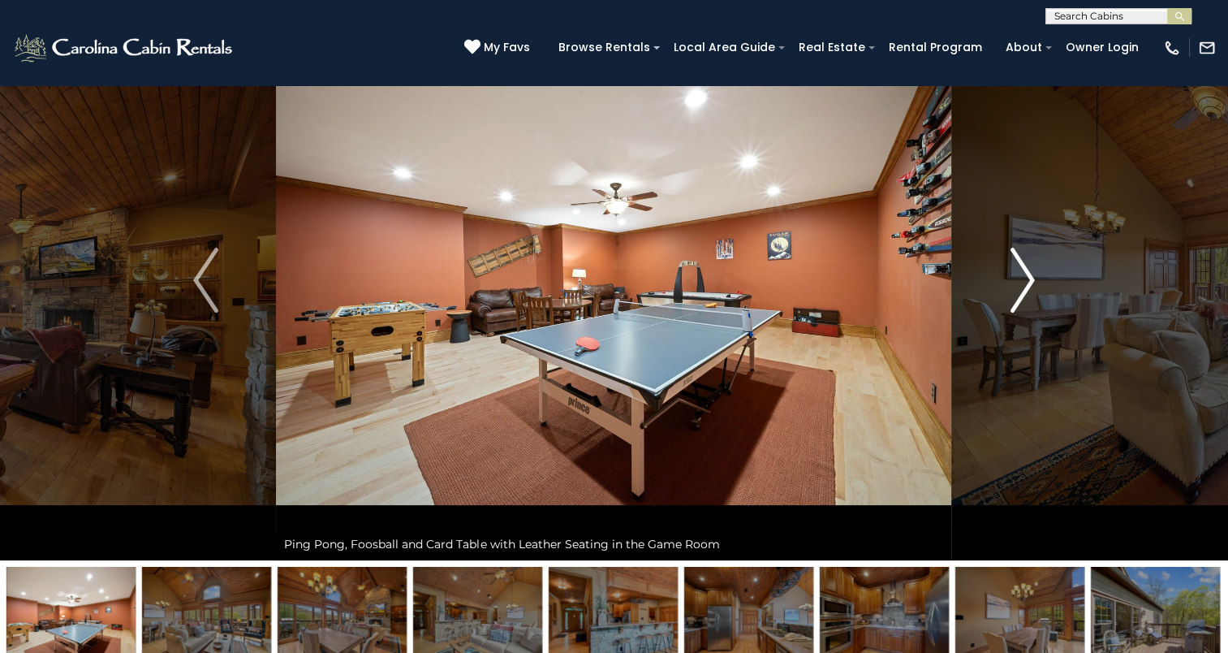
click at [1026, 305] on img "Next" at bounding box center [1022, 280] width 24 height 65
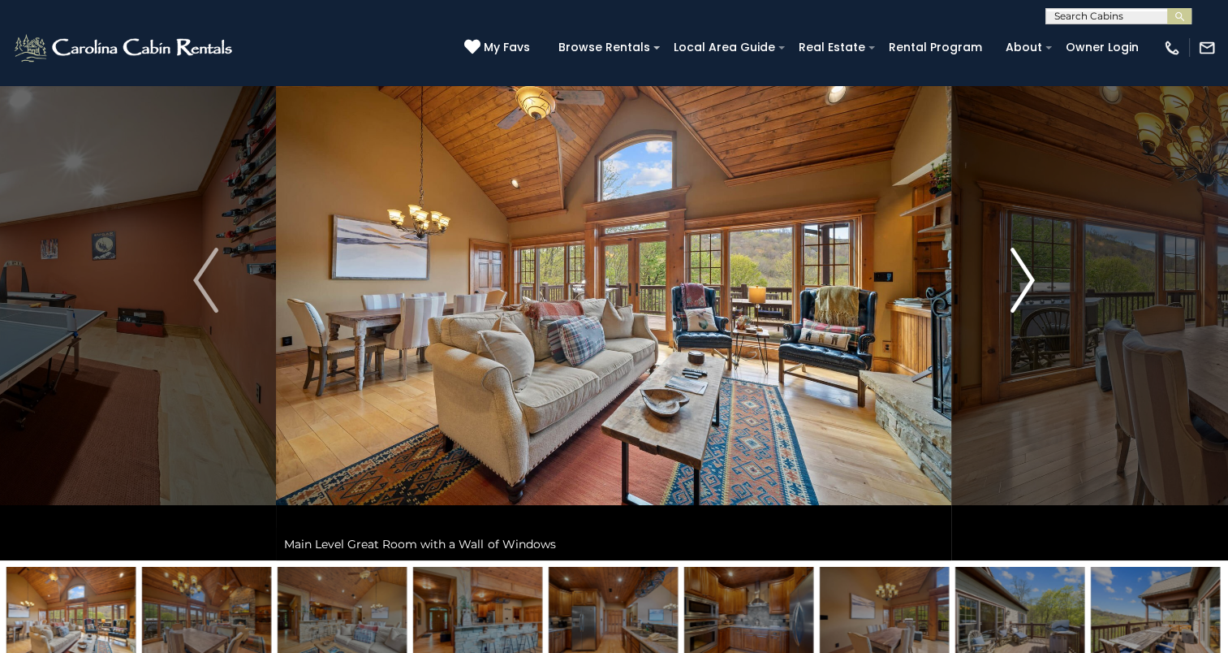
click at [1026, 305] on img "Next" at bounding box center [1022, 280] width 24 height 65
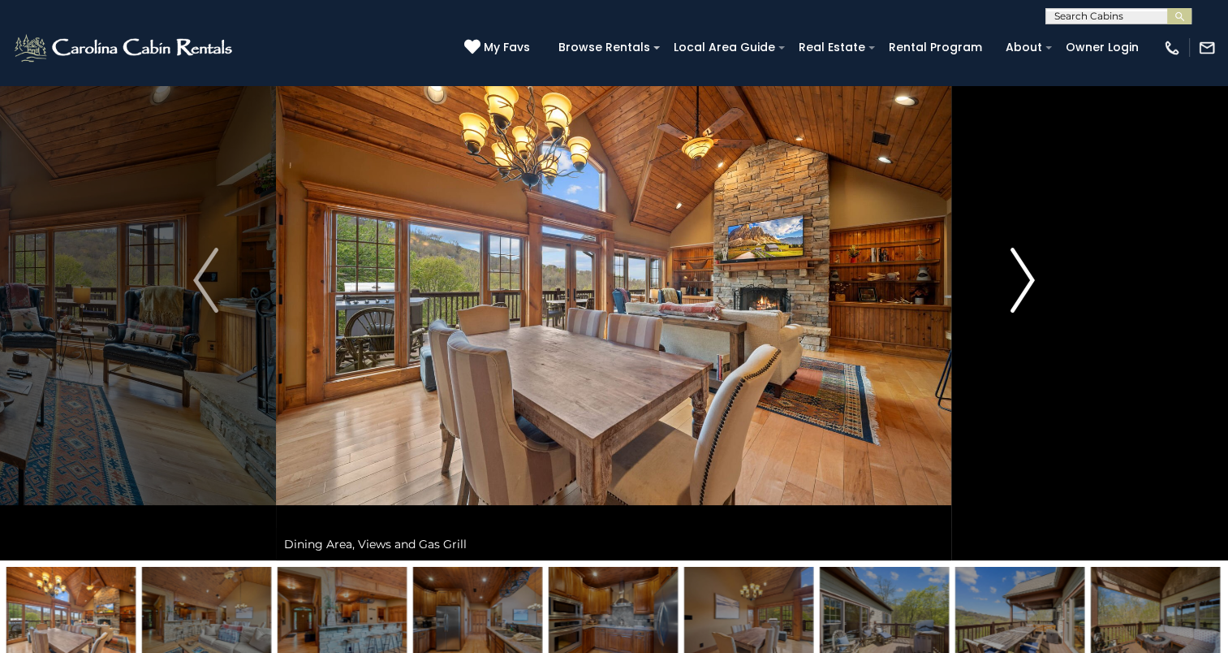
click at [1026, 305] on img "Next" at bounding box center [1022, 280] width 24 height 65
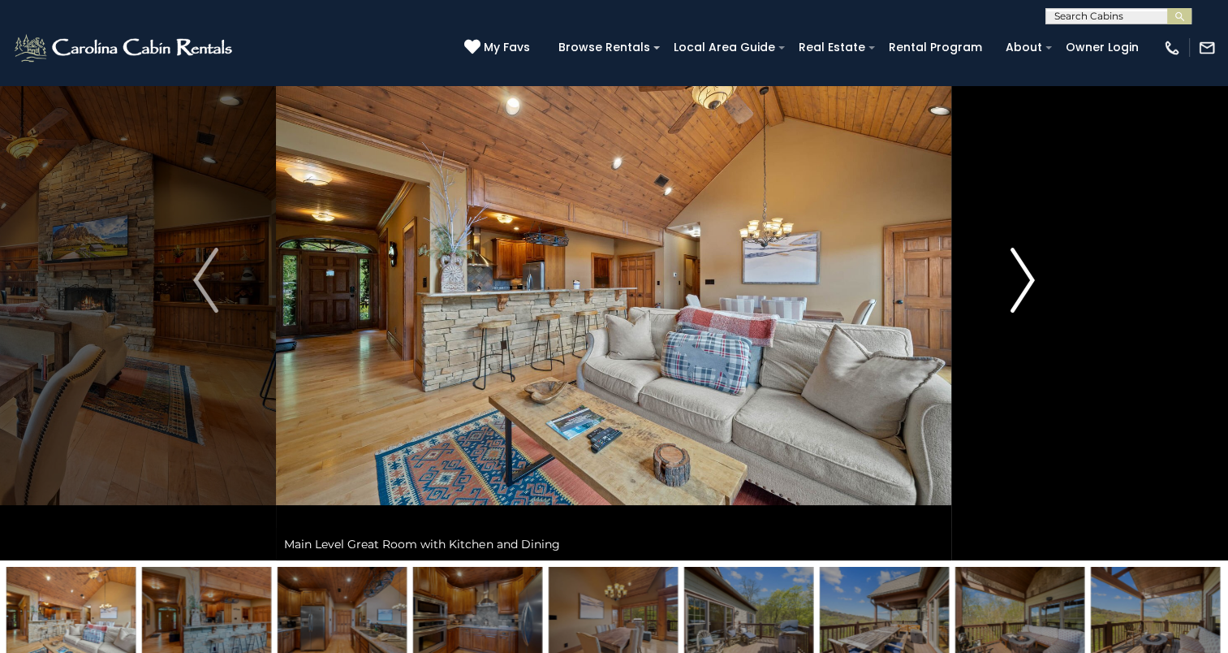
click at [1026, 305] on img "Next" at bounding box center [1022, 280] width 24 height 65
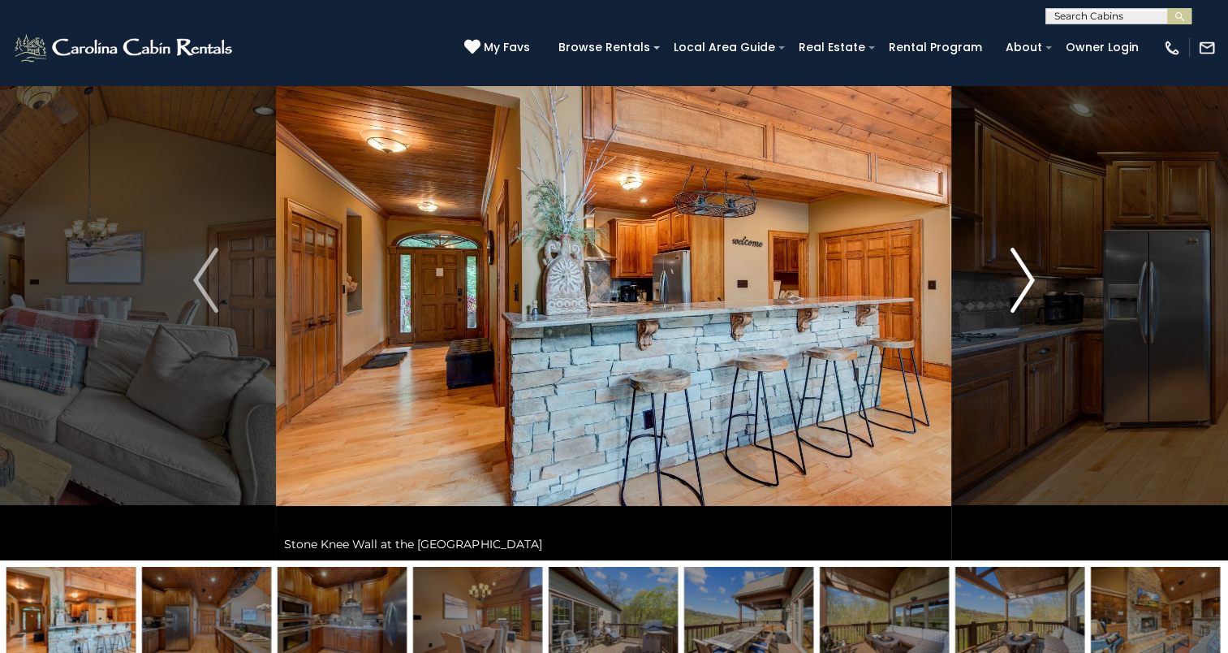
click at [1026, 305] on img "Next" at bounding box center [1022, 280] width 24 height 65
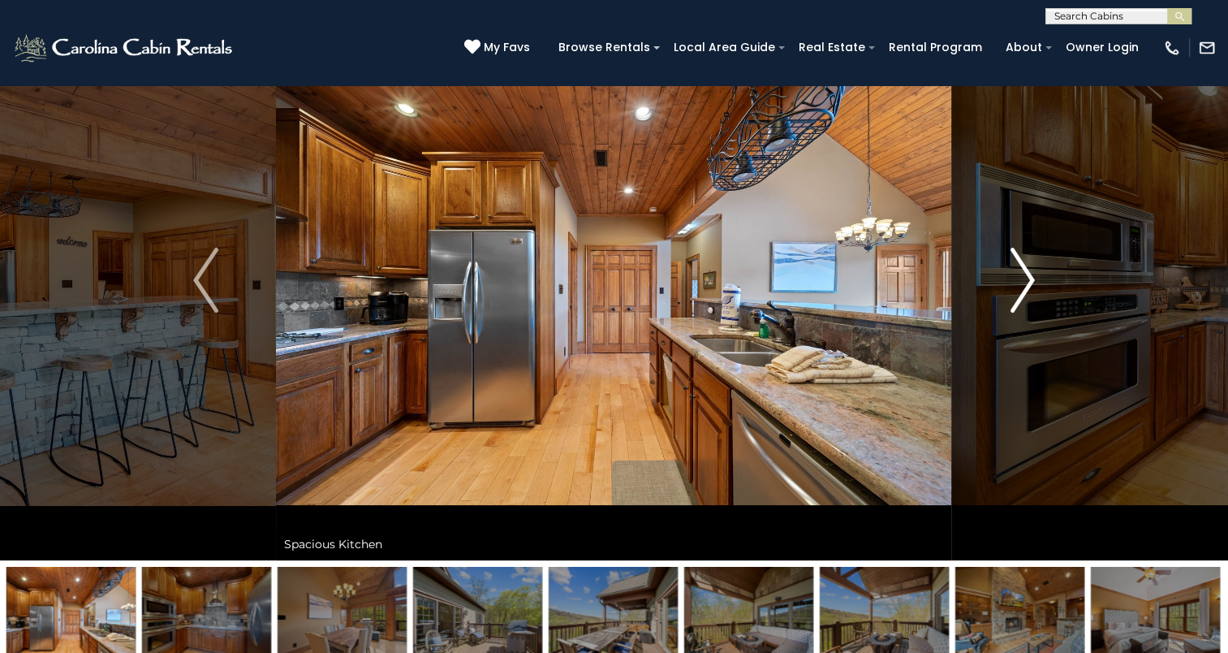
click at [1026, 305] on img "Next" at bounding box center [1022, 280] width 24 height 65
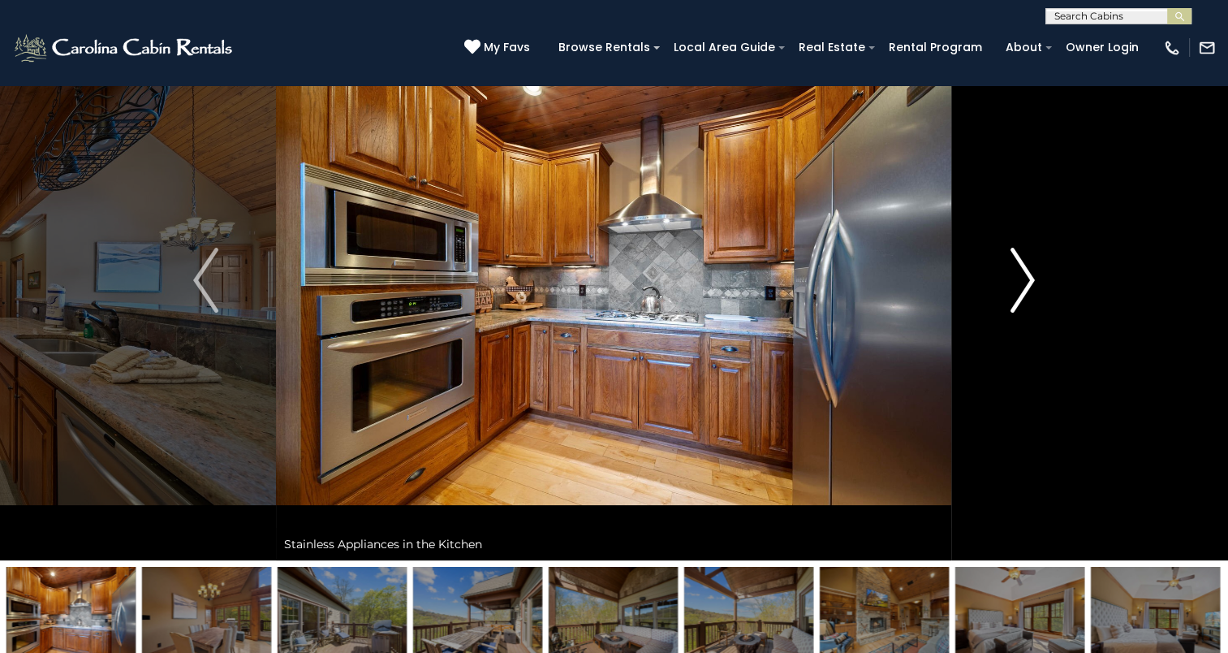
click at [1026, 305] on img "Next" at bounding box center [1022, 280] width 24 height 65
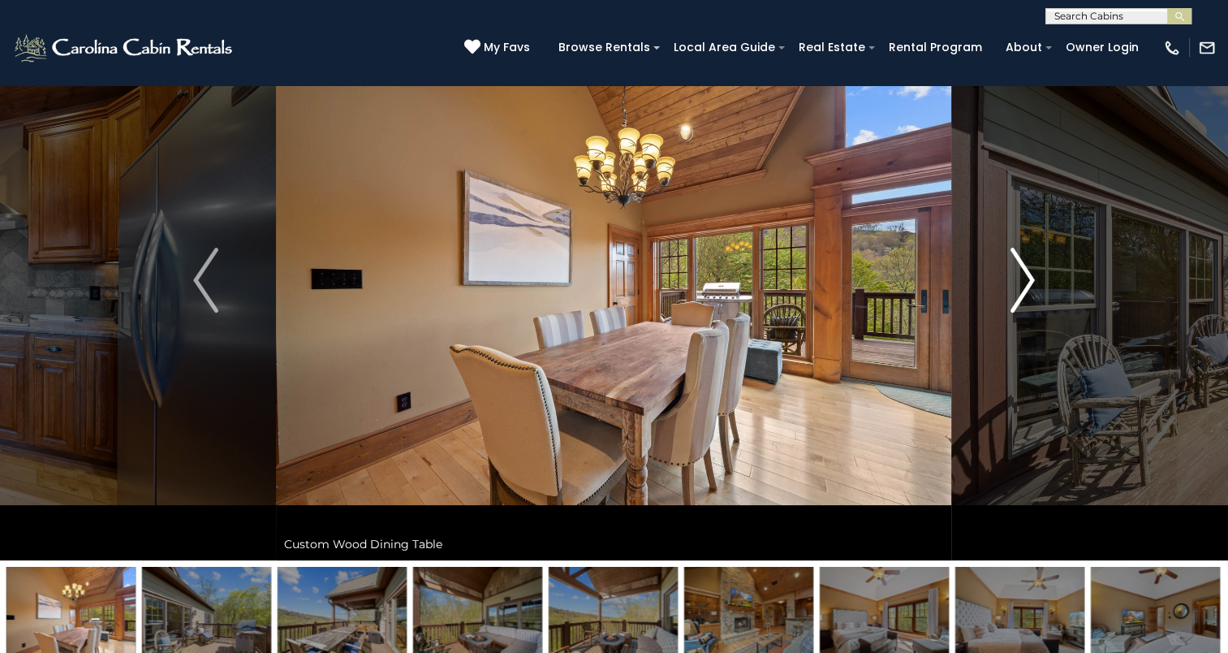
click at [1026, 305] on img "Next" at bounding box center [1022, 280] width 24 height 65
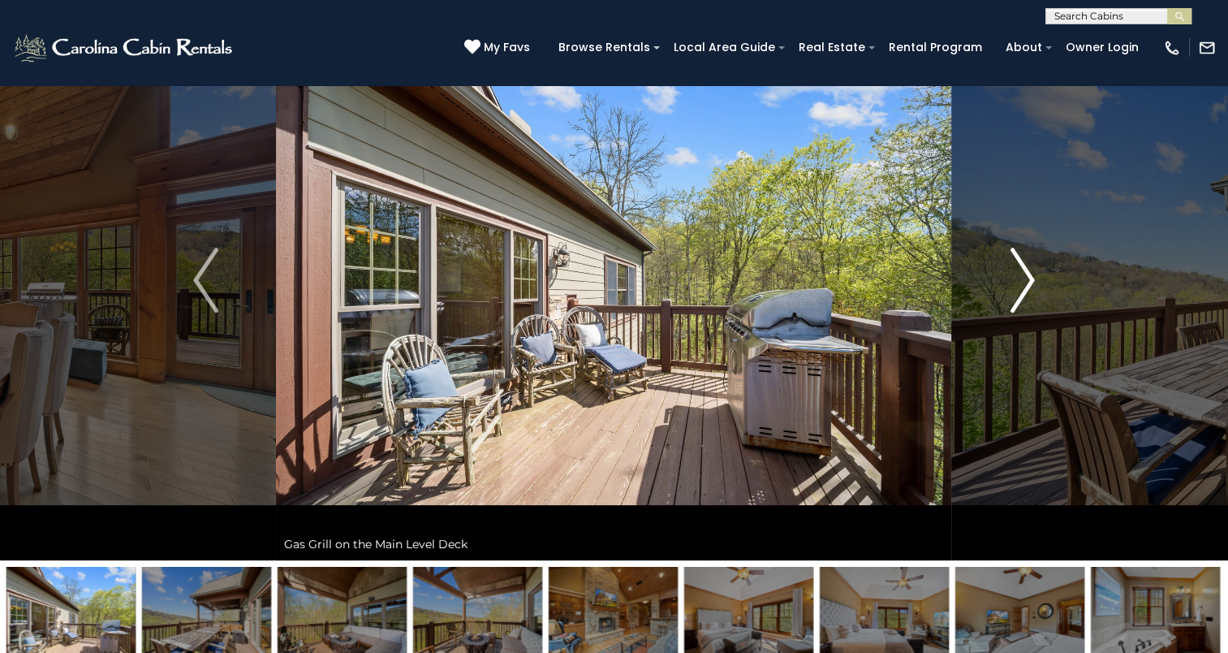
click at [1026, 305] on img "Next" at bounding box center [1022, 280] width 24 height 65
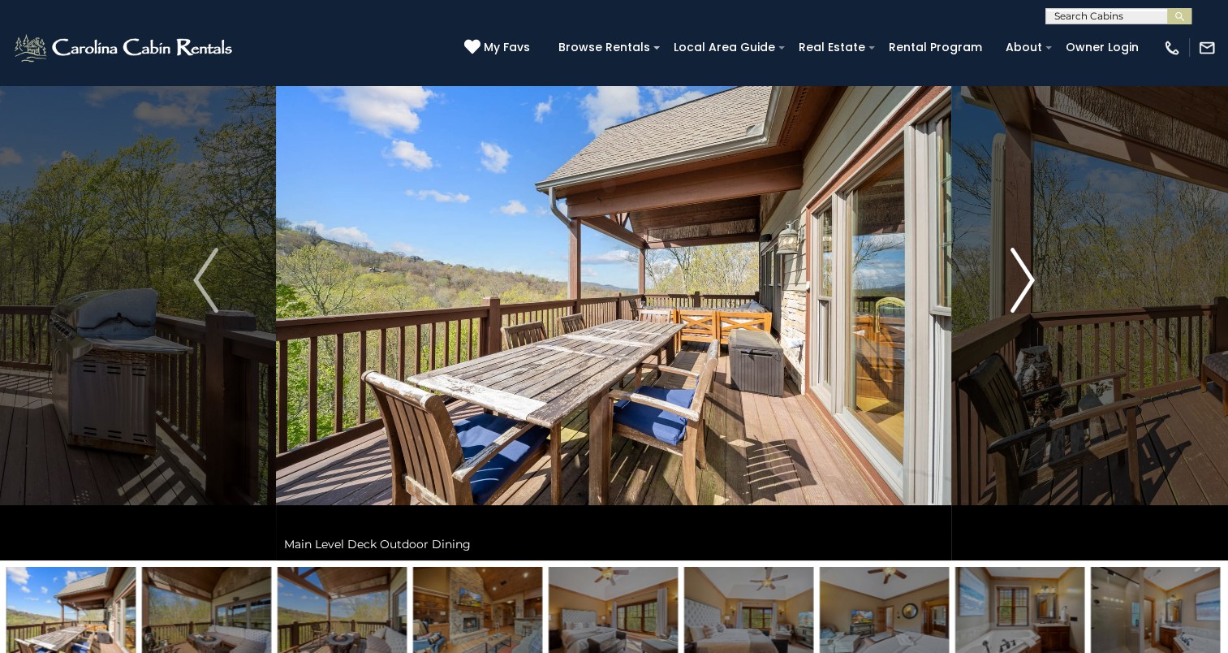
click at [1026, 305] on img "Next" at bounding box center [1022, 280] width 24 height 65
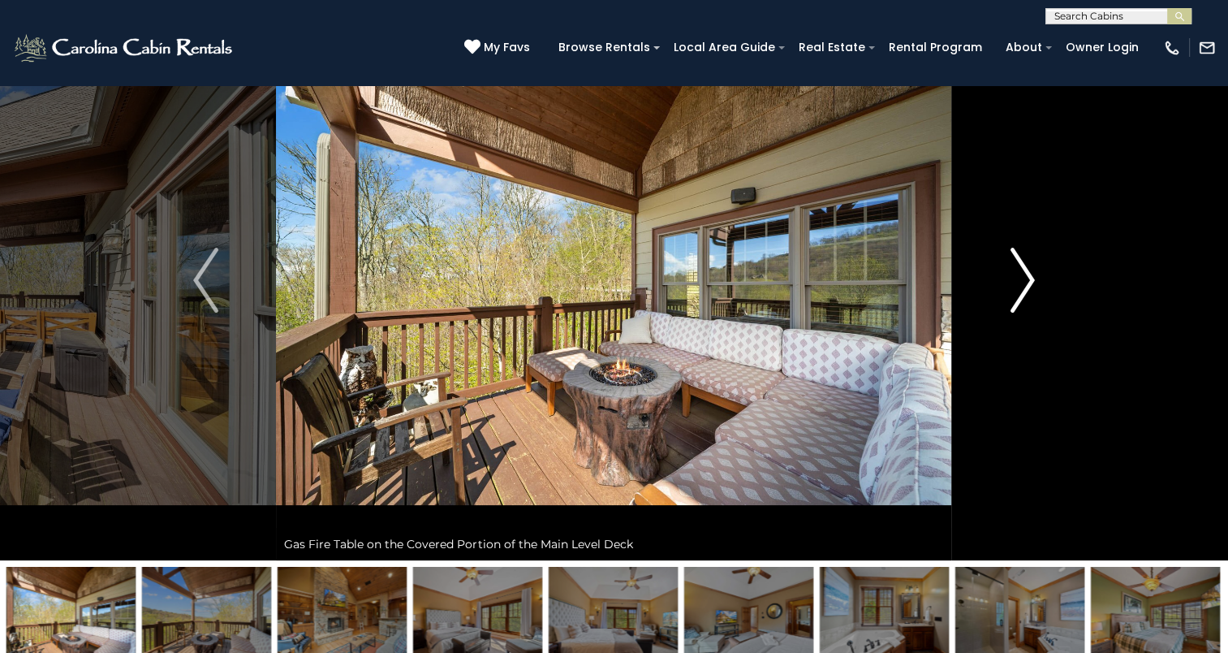
click at [1026, 305] on img "Next" at bounding box center [1022, 280] width 24 height 65
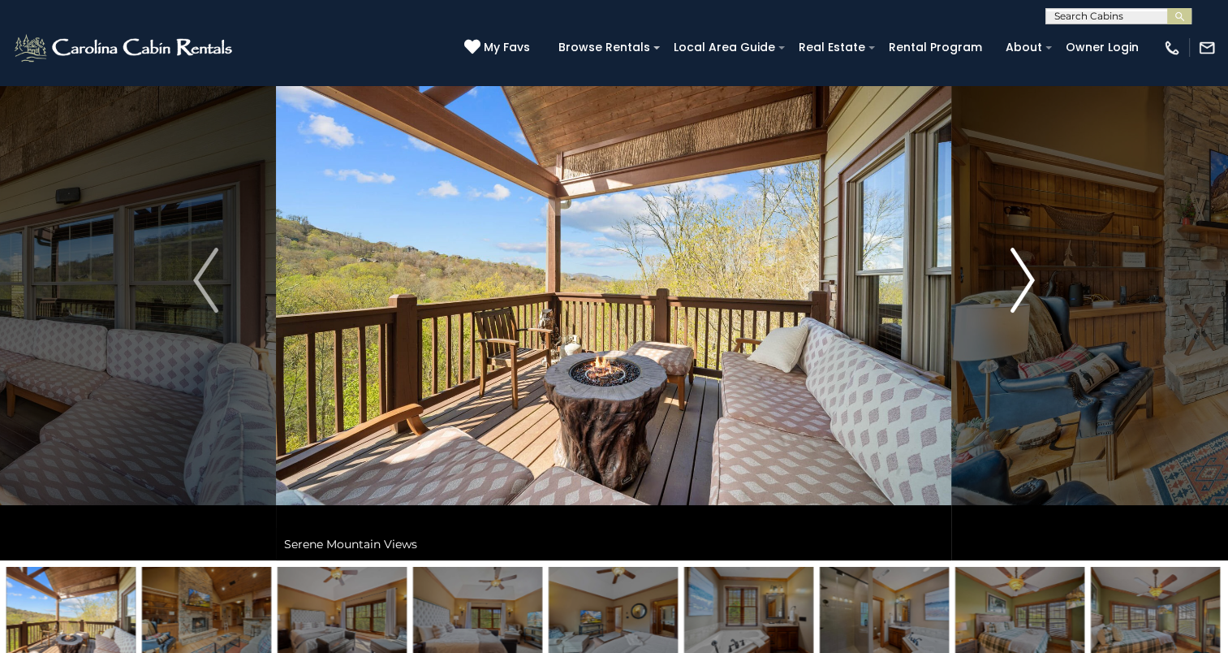
click at [1026, 305] on img "Next" at bounding box center [1022, 280] width 24 height 65
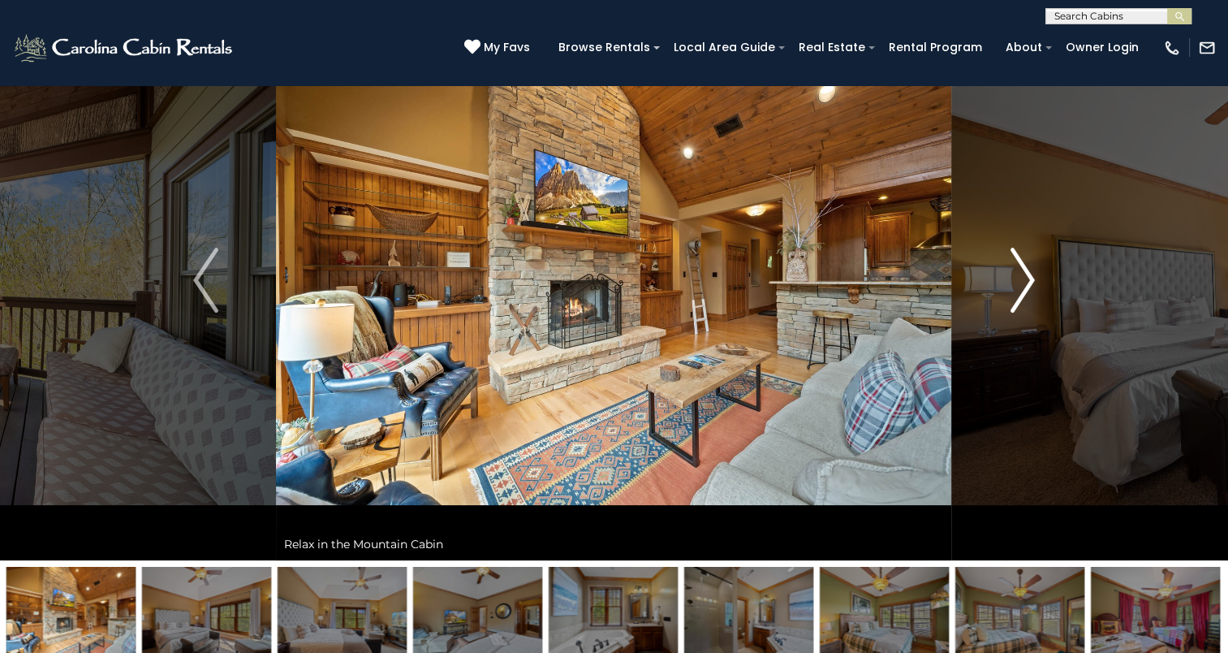
click at [1026, 305] on img "Next" at bounding box center [1022, 280] width 24 height 65
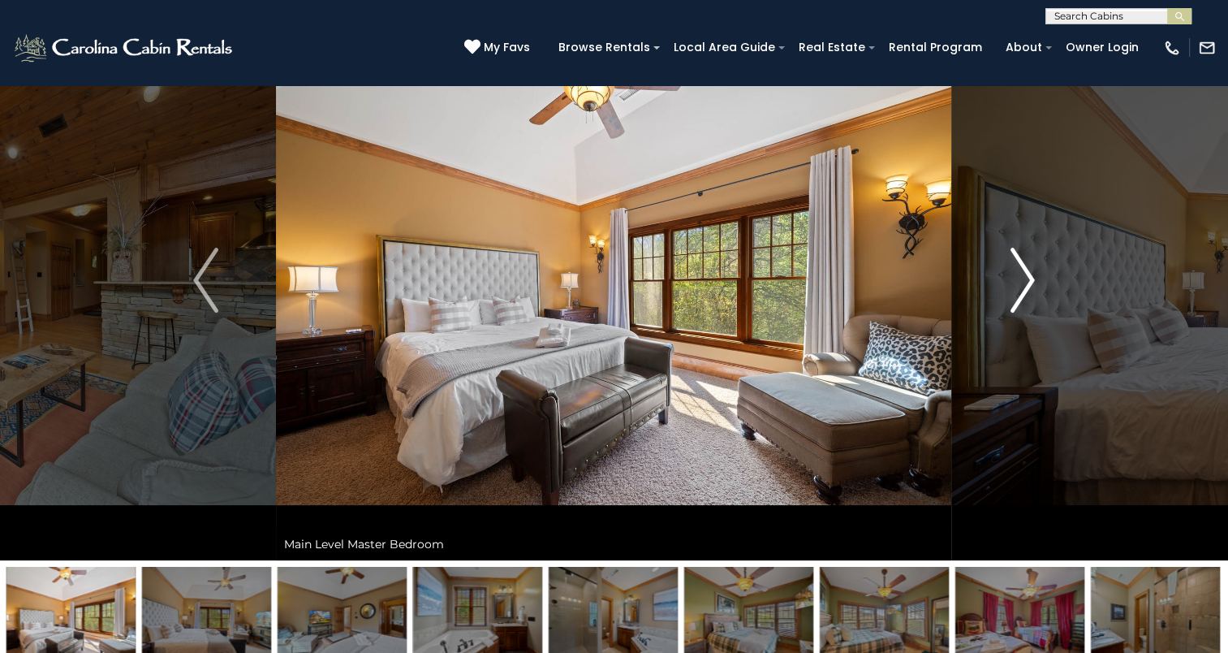
click at [1026, 305] on img "Next" at bounding box center [1022, 280] width 24 height 65
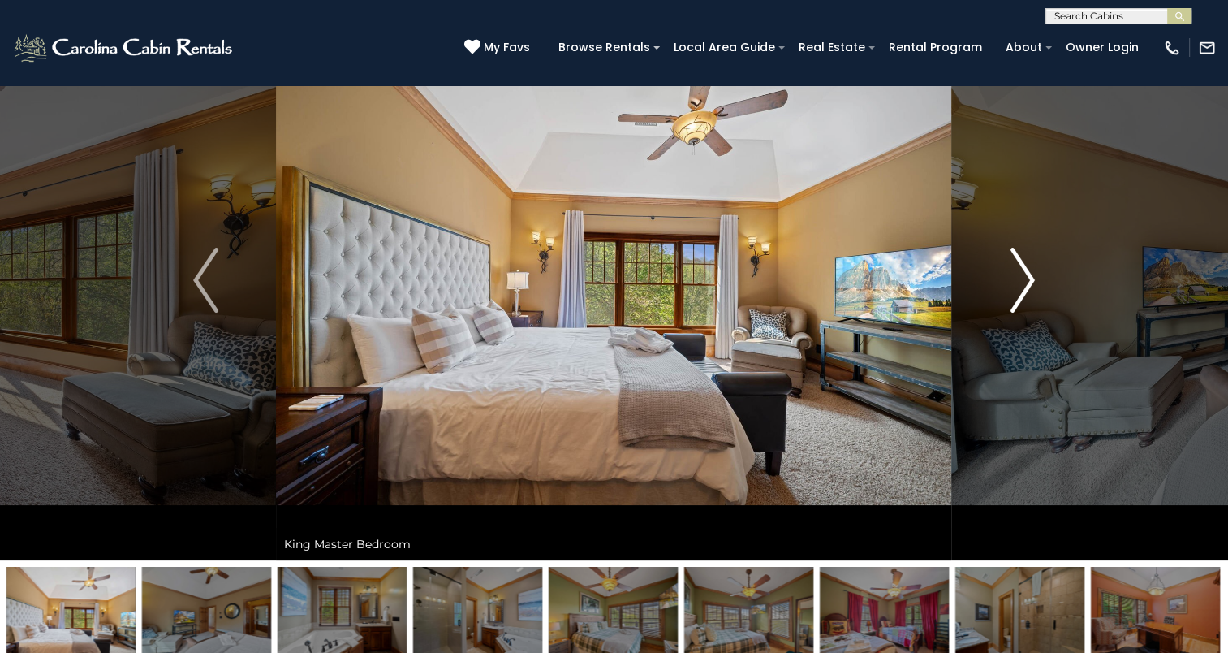
click at [1026, 305] on img "Next" at bounding box center [1022, 280] width 24 height 65
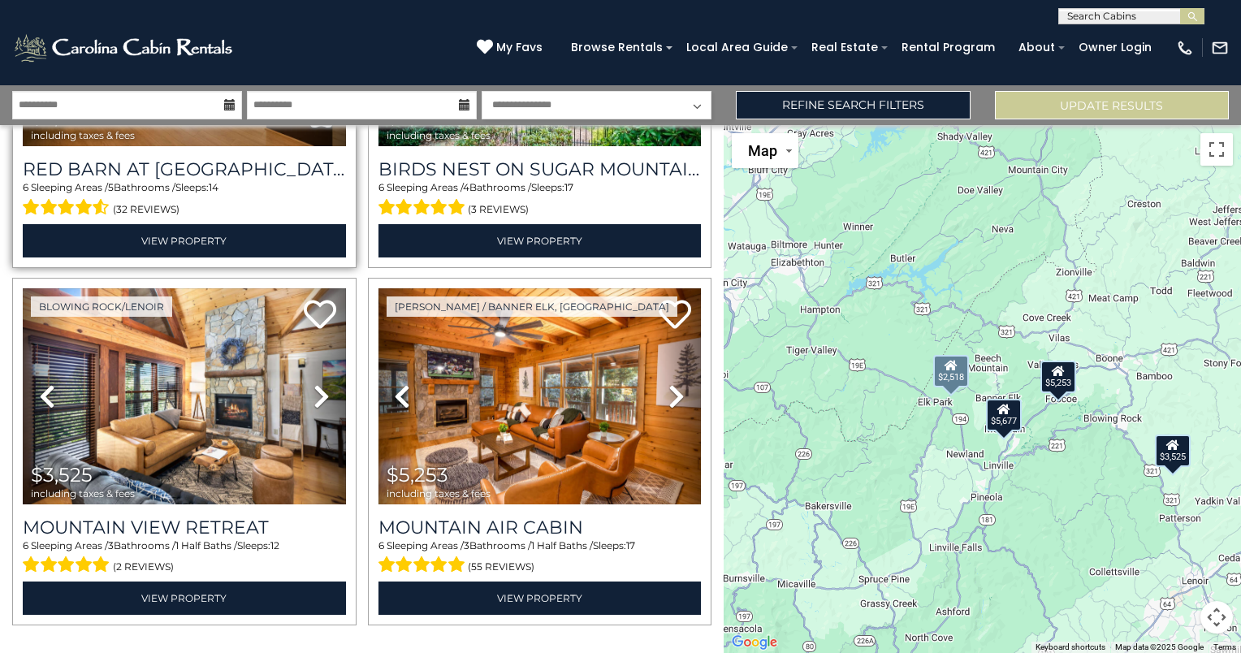
scroll to position [262, 0]
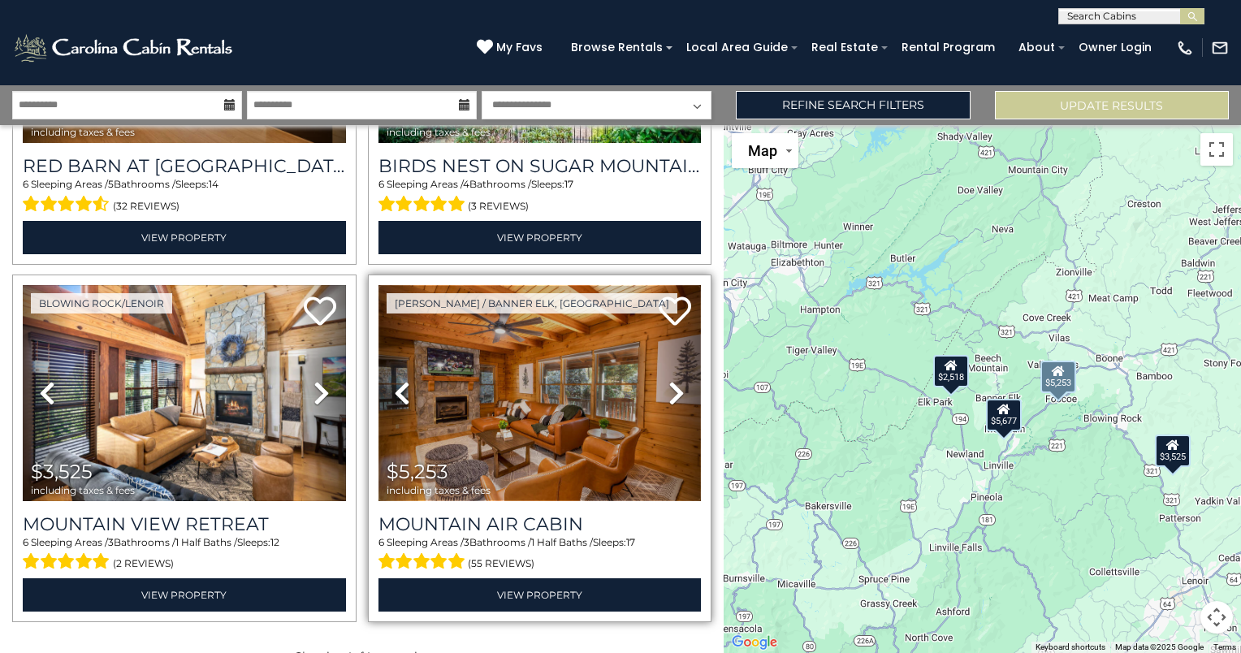
click at [522, 390] on img at bounding box center [539, 393] width 323 height 216
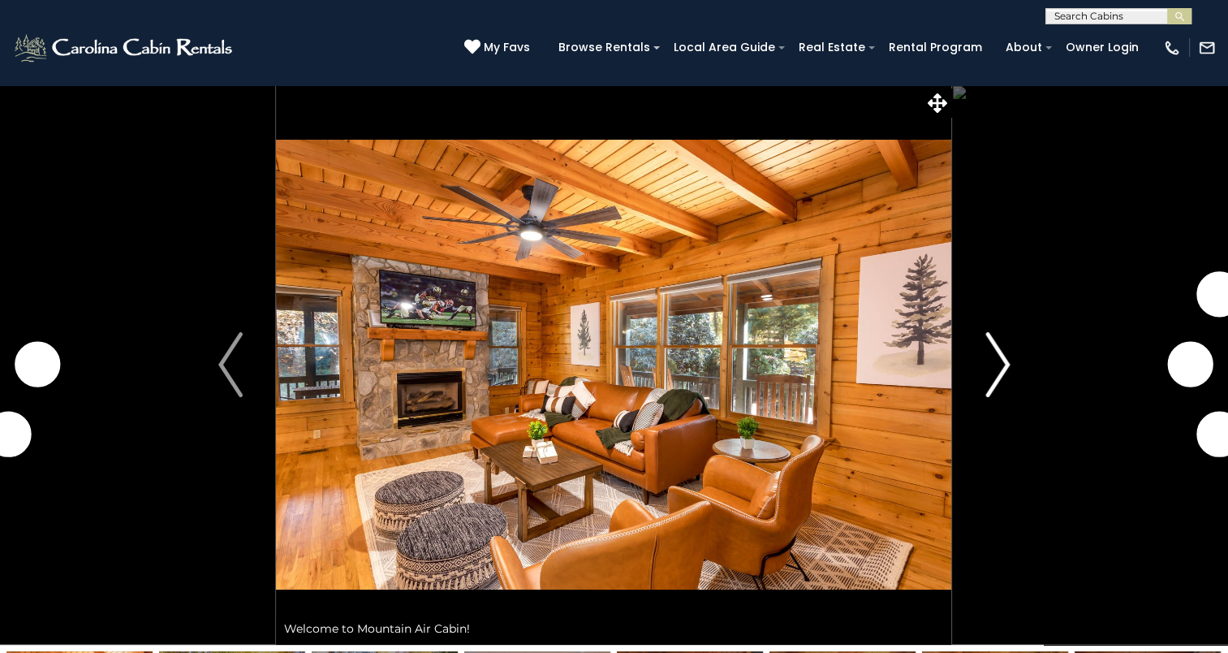
click at [1009, 354] on img "Next" at bounding box center [998, 364] width 24 height 65
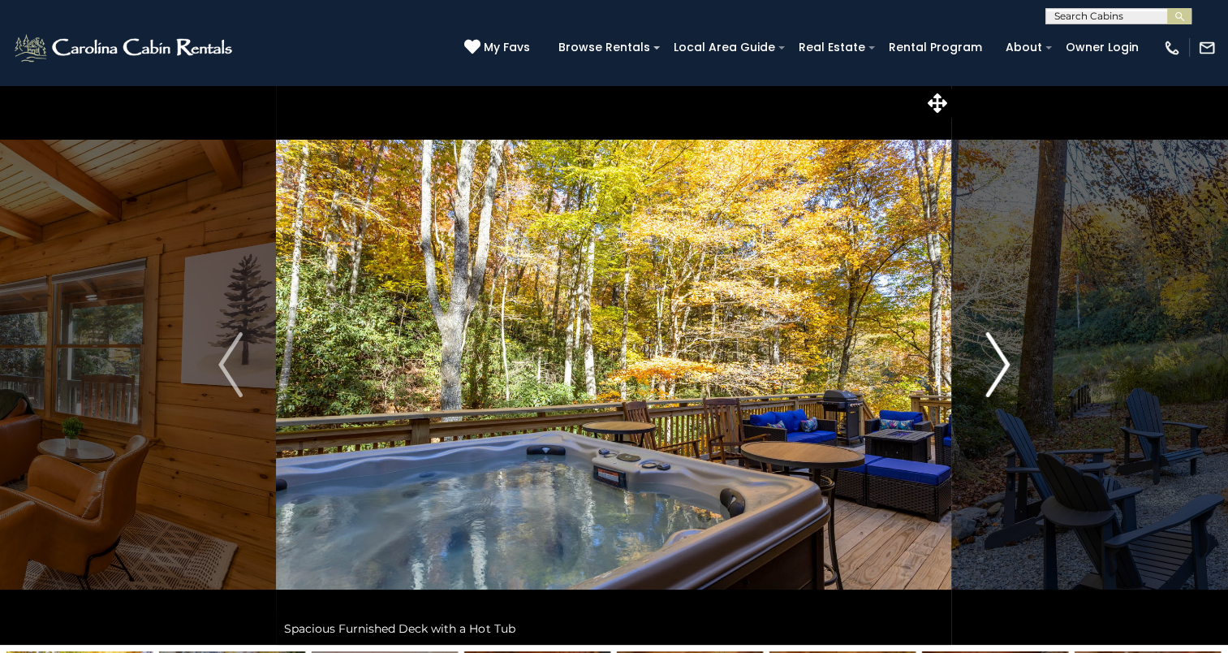
click at [1009, 354] on img "Next" at bounding box center [998, 364] width 24 height 65
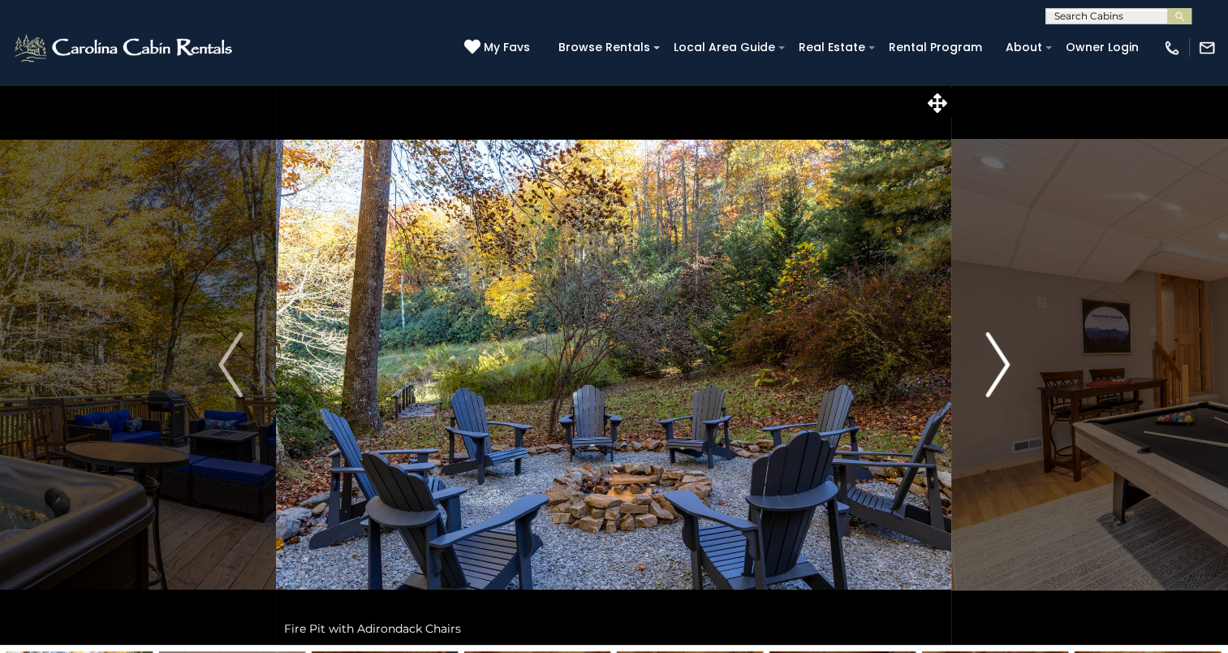
click at [1009, 354] on img "Next" at bounding box center [998, 364] width 24 height 65
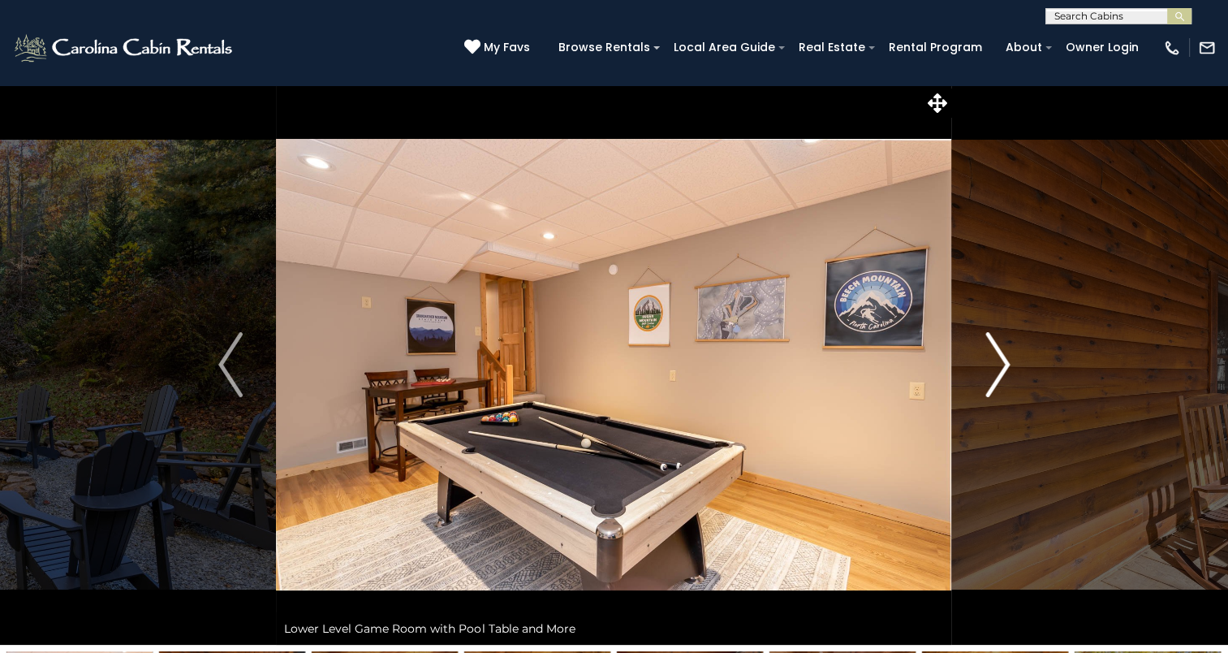
click at [1009, 354] on img "Next" at bounding box center [998, 364] width 24 height 65
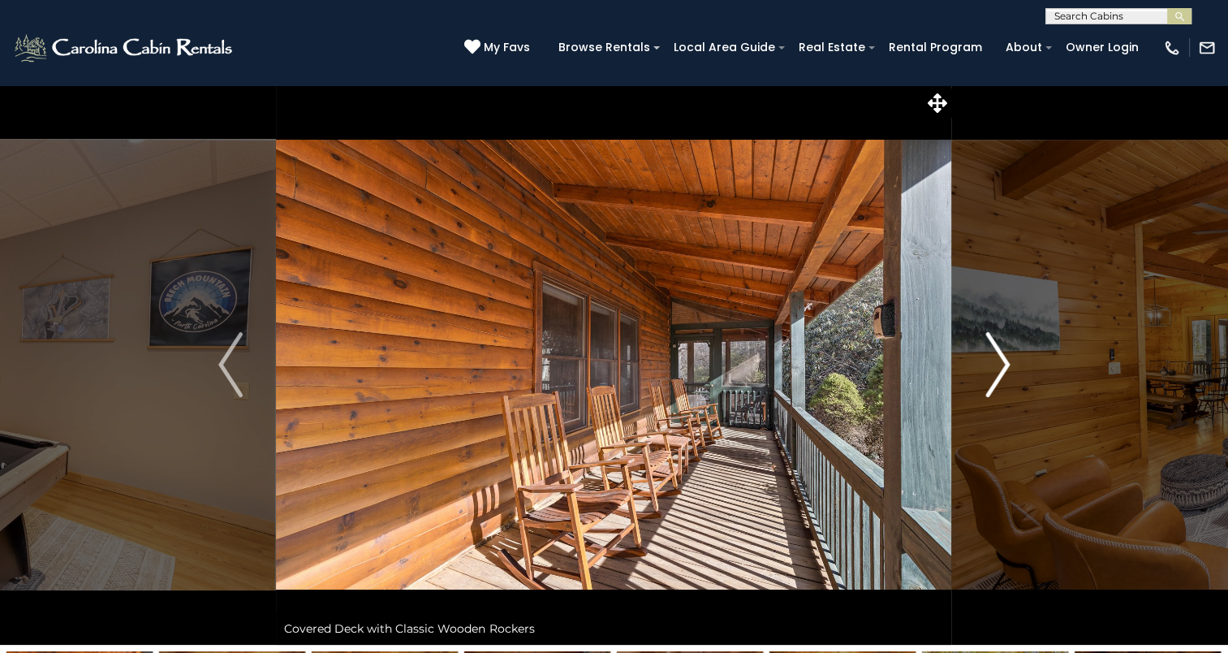
click at [1009, 354] on img "Next" at bounding box center [998, 364] width 24 height 65
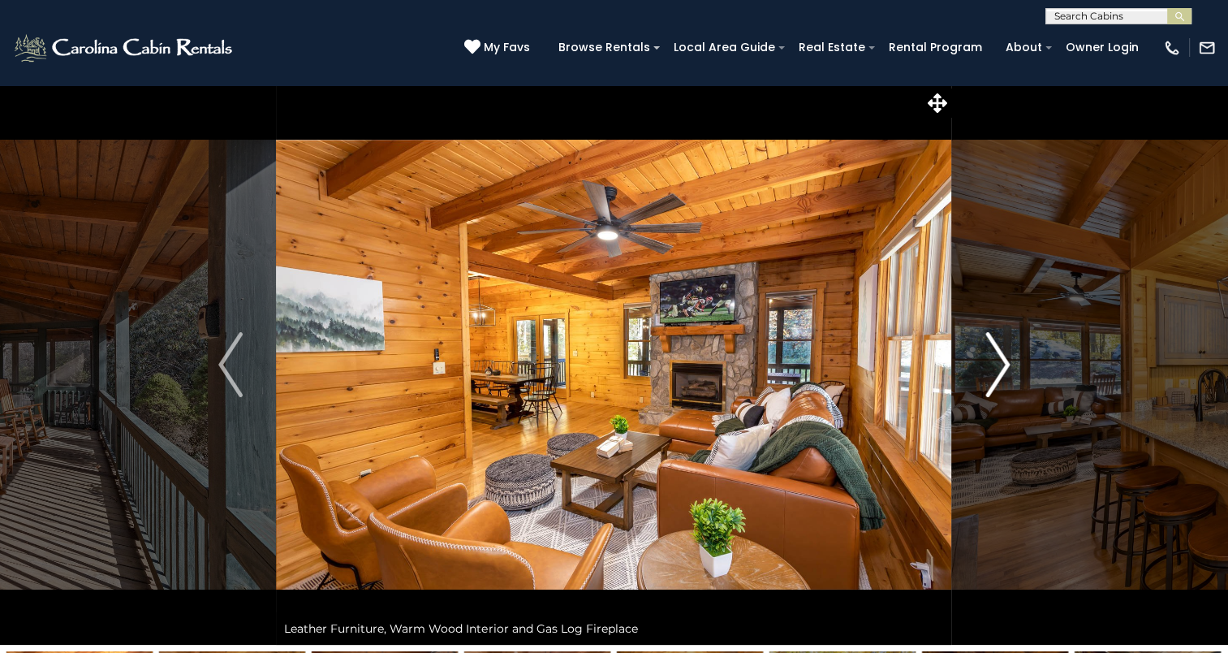
click at [1009, 354] on img "Next" at bounding box center [998, 364] width 24 height 65
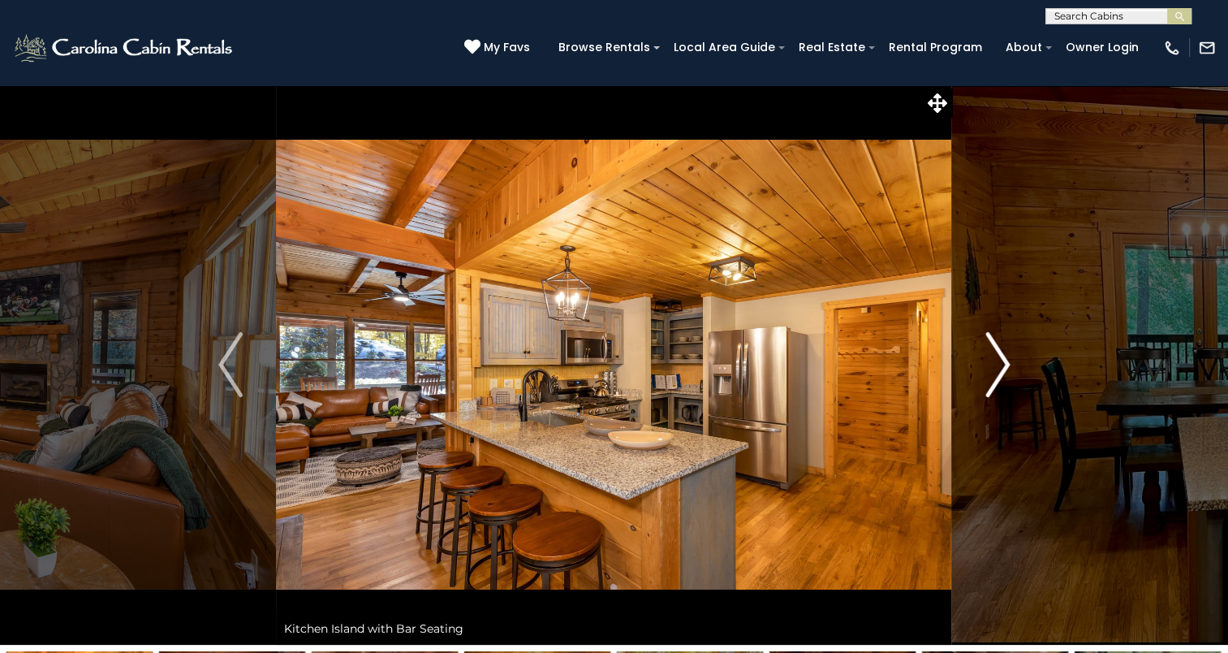
click at [1009, 354] on img "Next" at bounding box center [998, 364] width 24 height 65
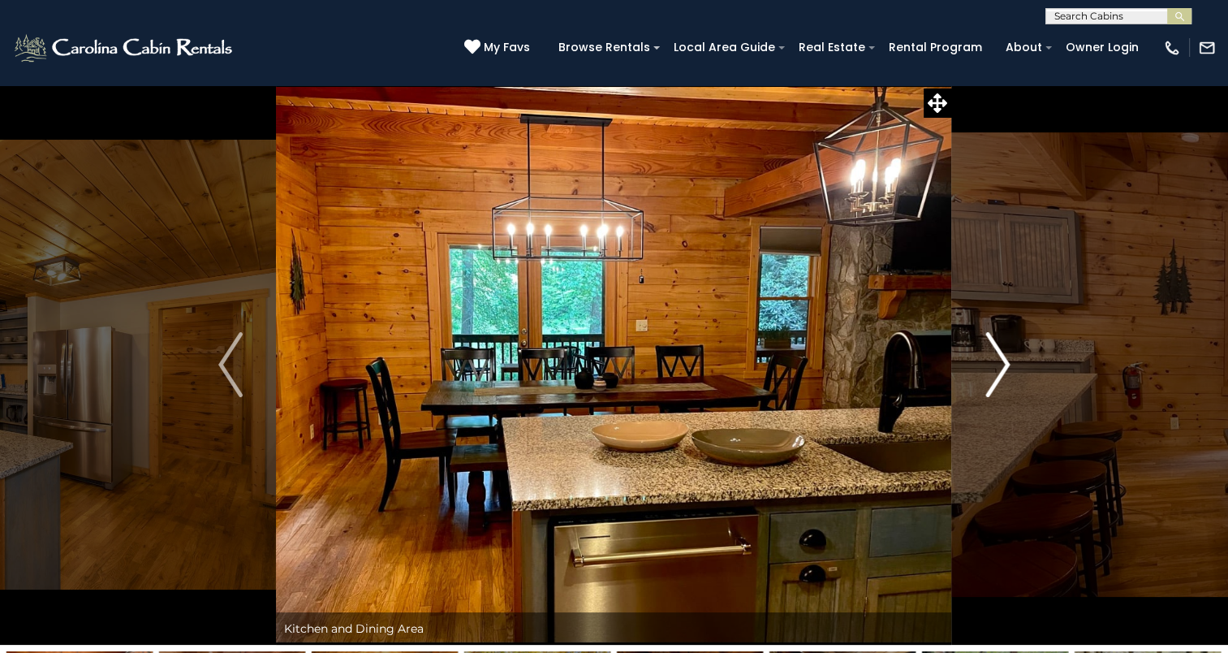
click at [1009, 354] on img "Next" at bounding box center [998, 364] width 24 height 65
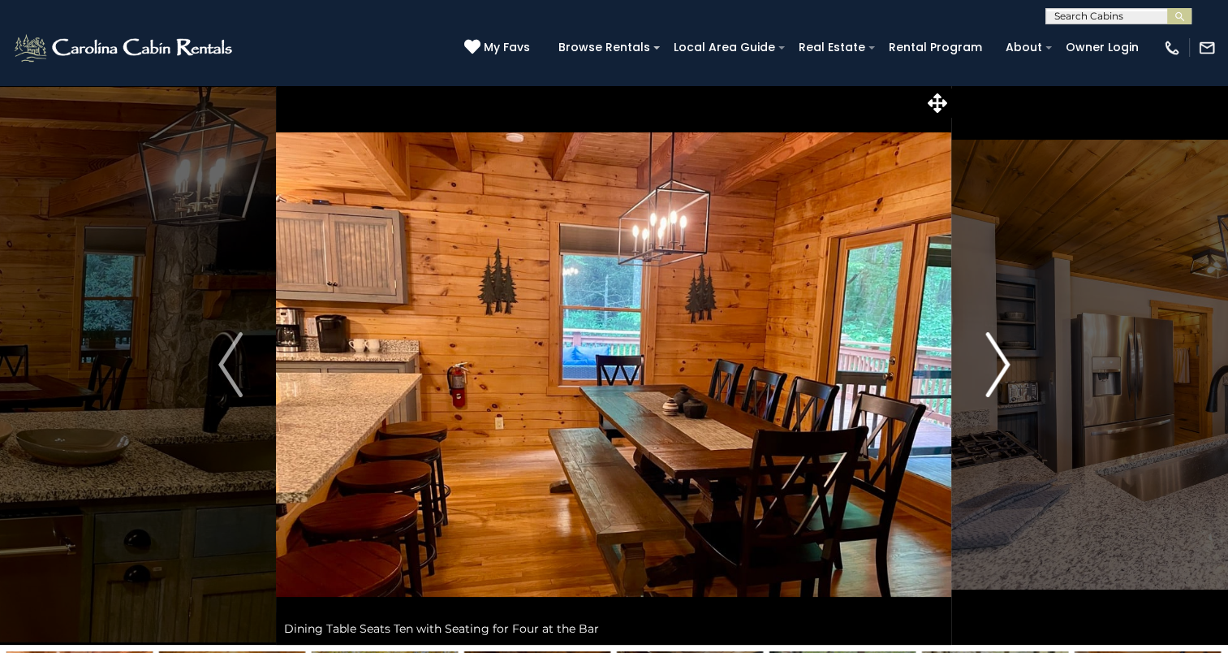
click at [1009, 354] on img "Next" at bounding box center [998, 364] width 24 height 65
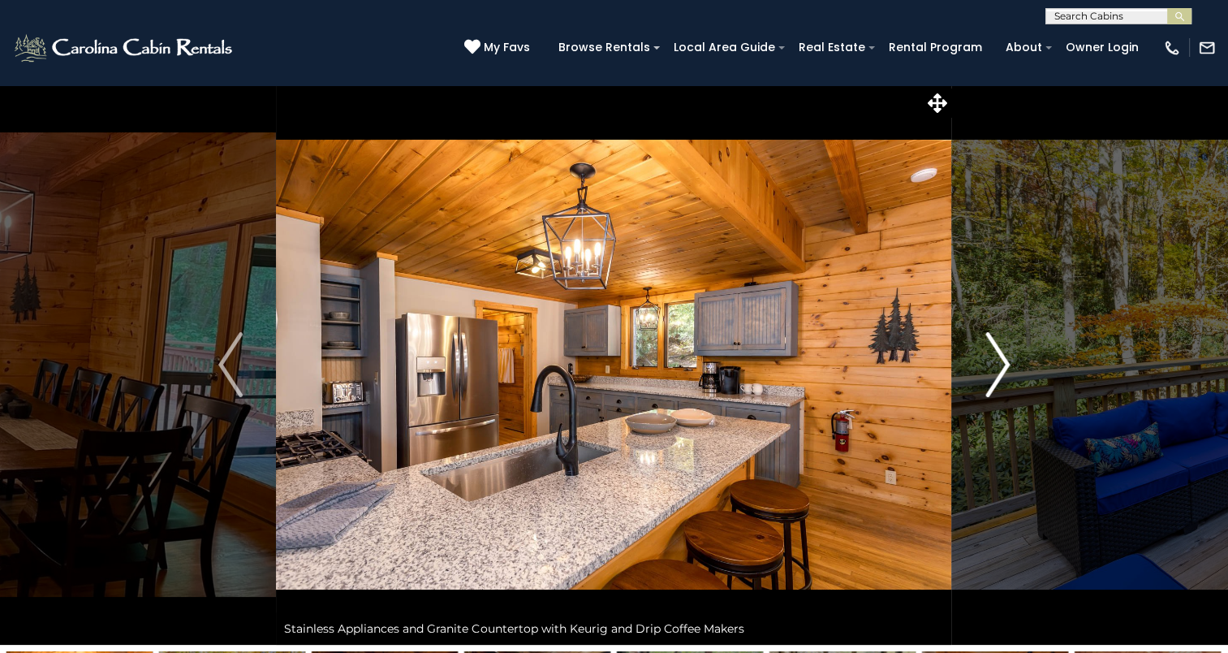
click at [1009, 354] on img "Next" at bounding box center [998, 364] width 24 height 65
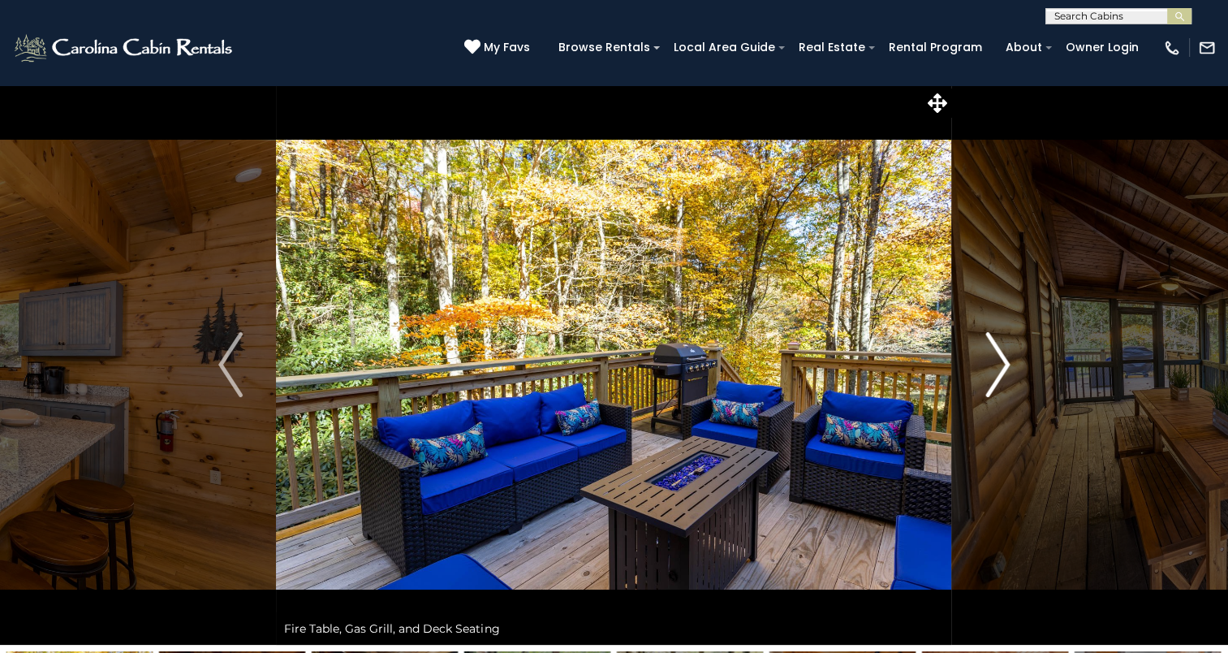
click at [1009, 354] on img "Next" at bounding box center [998, 364] width 24 height 65
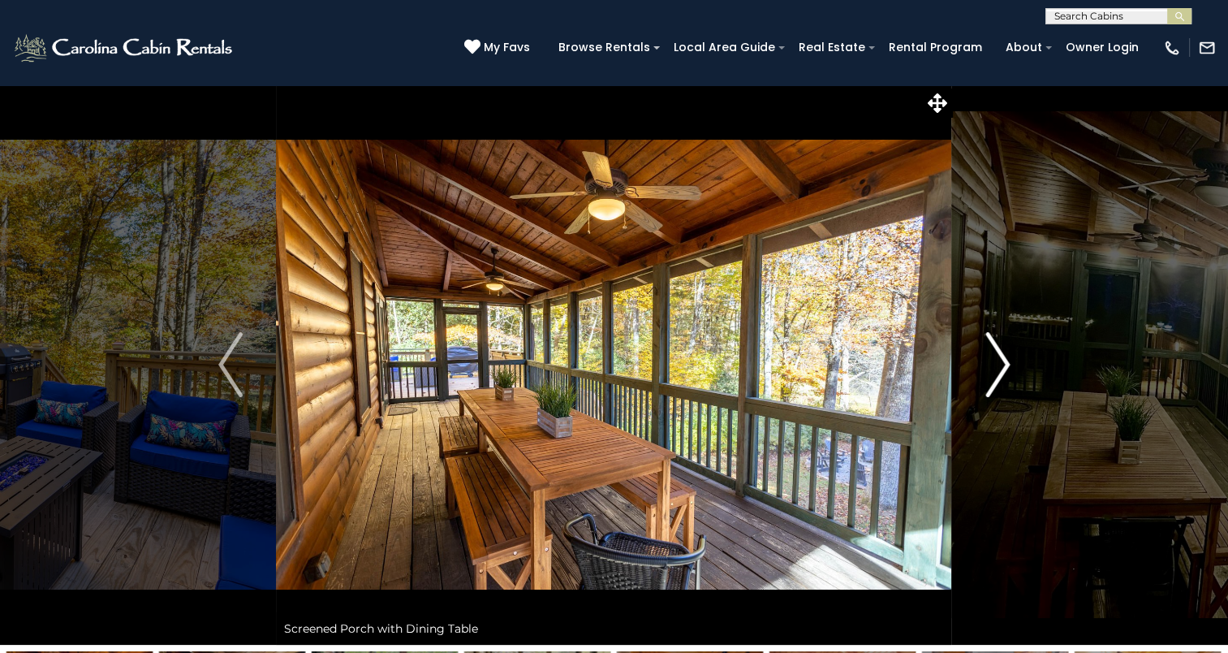
click at [1009, 354] on img "Next" at bounding box center [998, 364] width 24 height 65
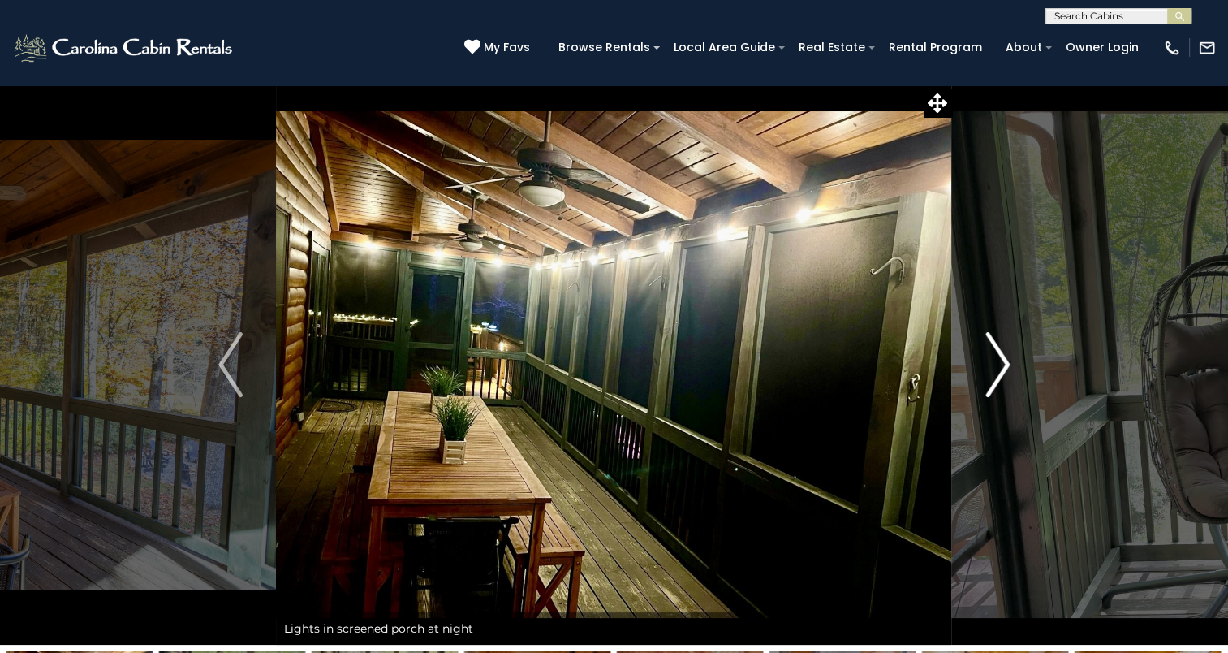
click at [1009, 354] on img "Next" at bounding box center [998, 364] width 24 height 65
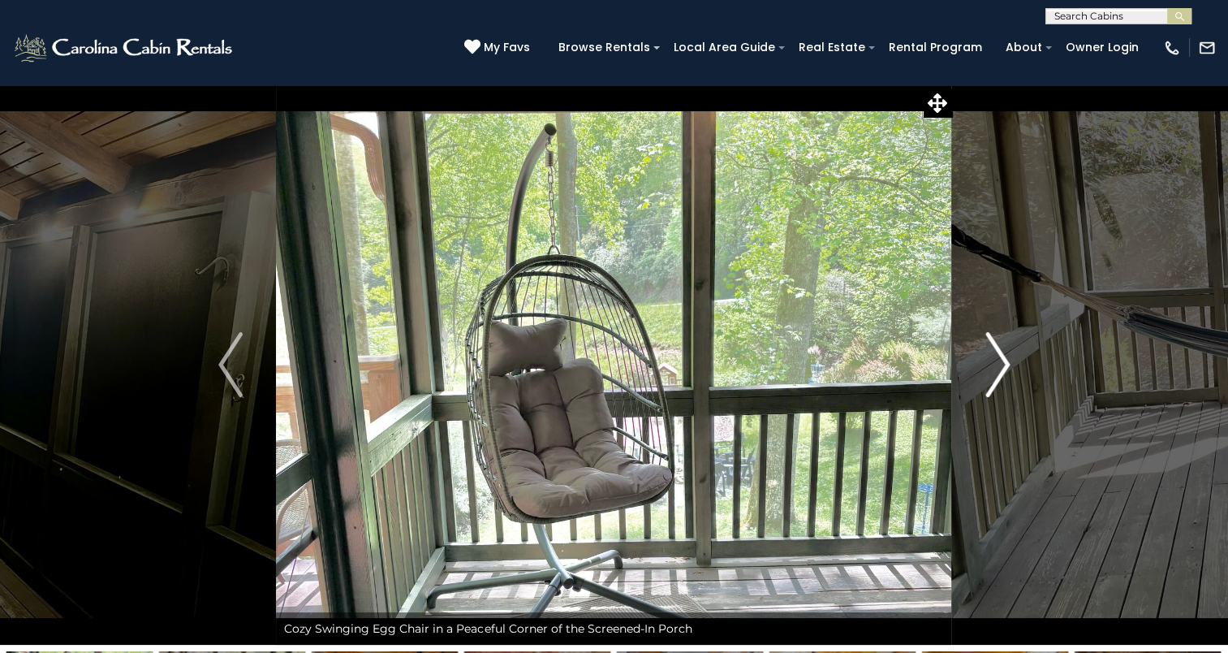
click at [1009, 354] on img "Next" at bounding box center [998, 364] width 24 height 65
